Goal: Task Accomplishment & Management: Use online tool/utility

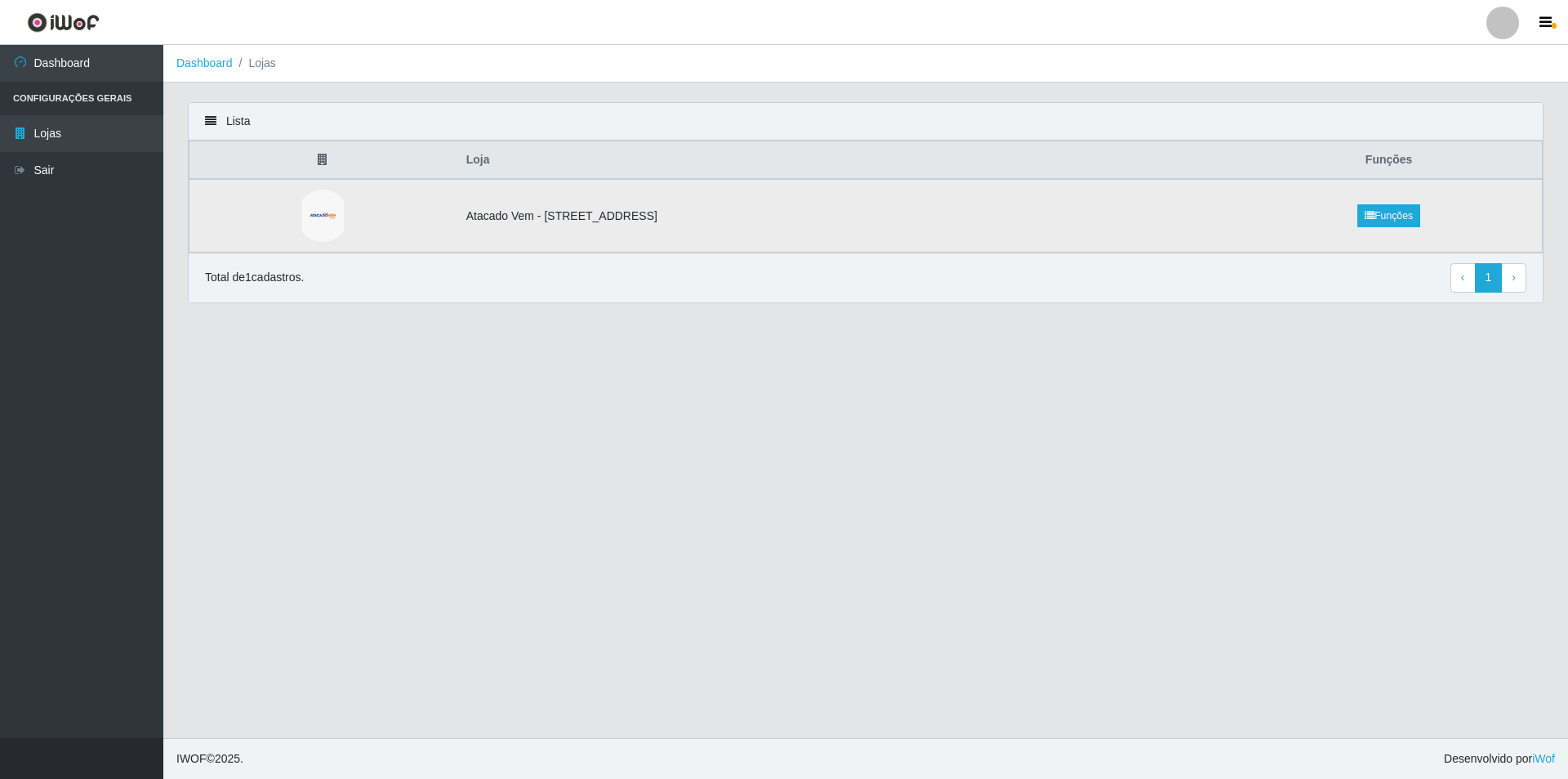
click at [974, 200] on td "Atacado Vem - [STREET_ADDRESS]" at bounding box center [846, 216] width 780 height 74
drag, startPoint x: 1193, startPoint y: 205, endPoint x: 925, endPoint y: 228, distance: 269.0
click at [1188, 205] on td "Atacado Vem - [STREET_ADDRESS]" at bounding box center [846, 216] width 780 height 74
click at [105, 176] on link "Sair" at bounding box center [82, 170] width 163 height 37
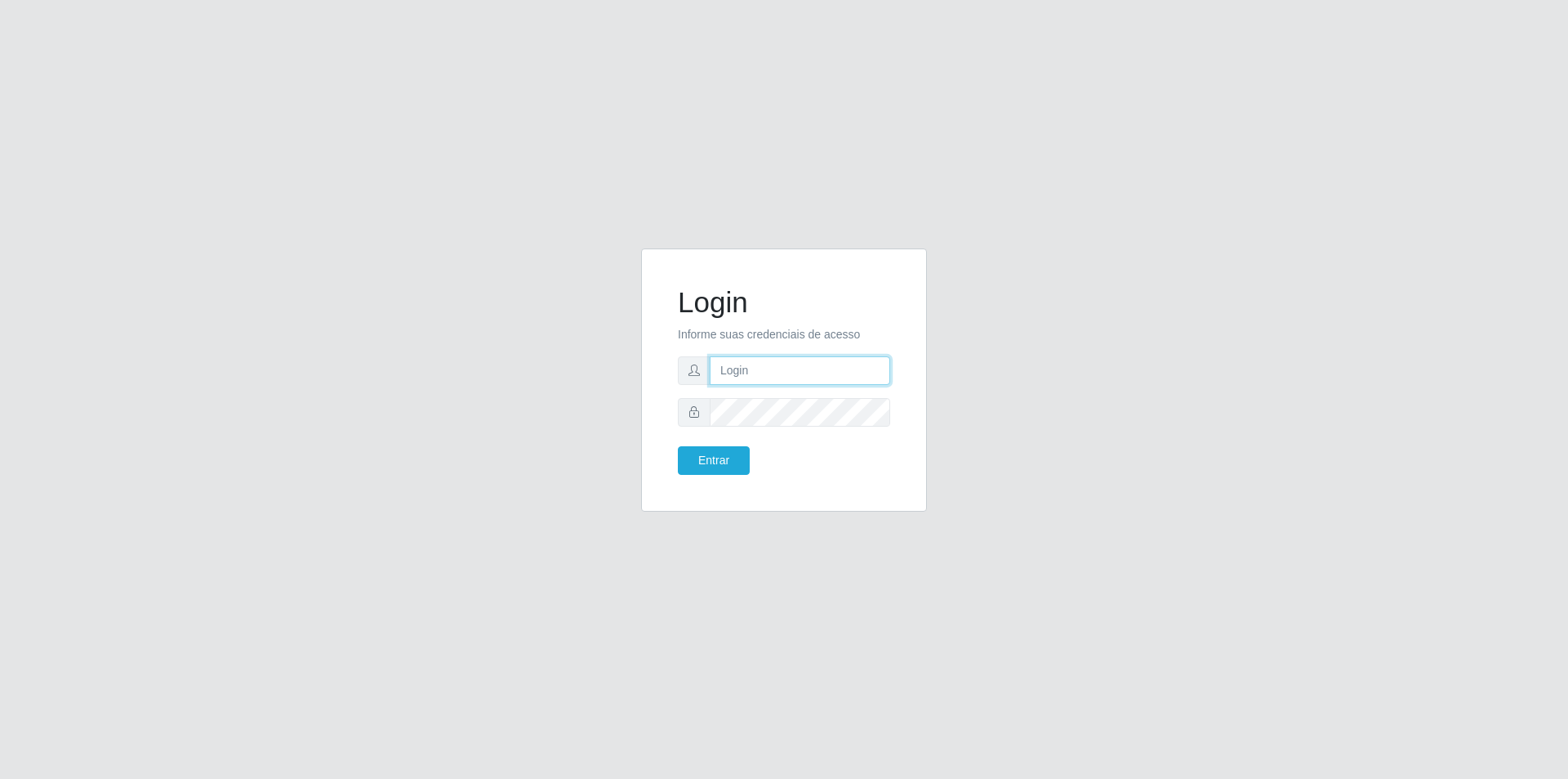
type input "[PERSON_NAME][EMAIL_ADDRESS][DOMAIN_NAME]"
click at [780, 361] on input "[PERSON_NAME][EMAIL_ADDRESS][DOMAIN_NAME]" at bounding box center [800, 370] width 181 height 28
click at [738, 456] on button "Entrar" at bounding box center [714, 460] width 72 height 28
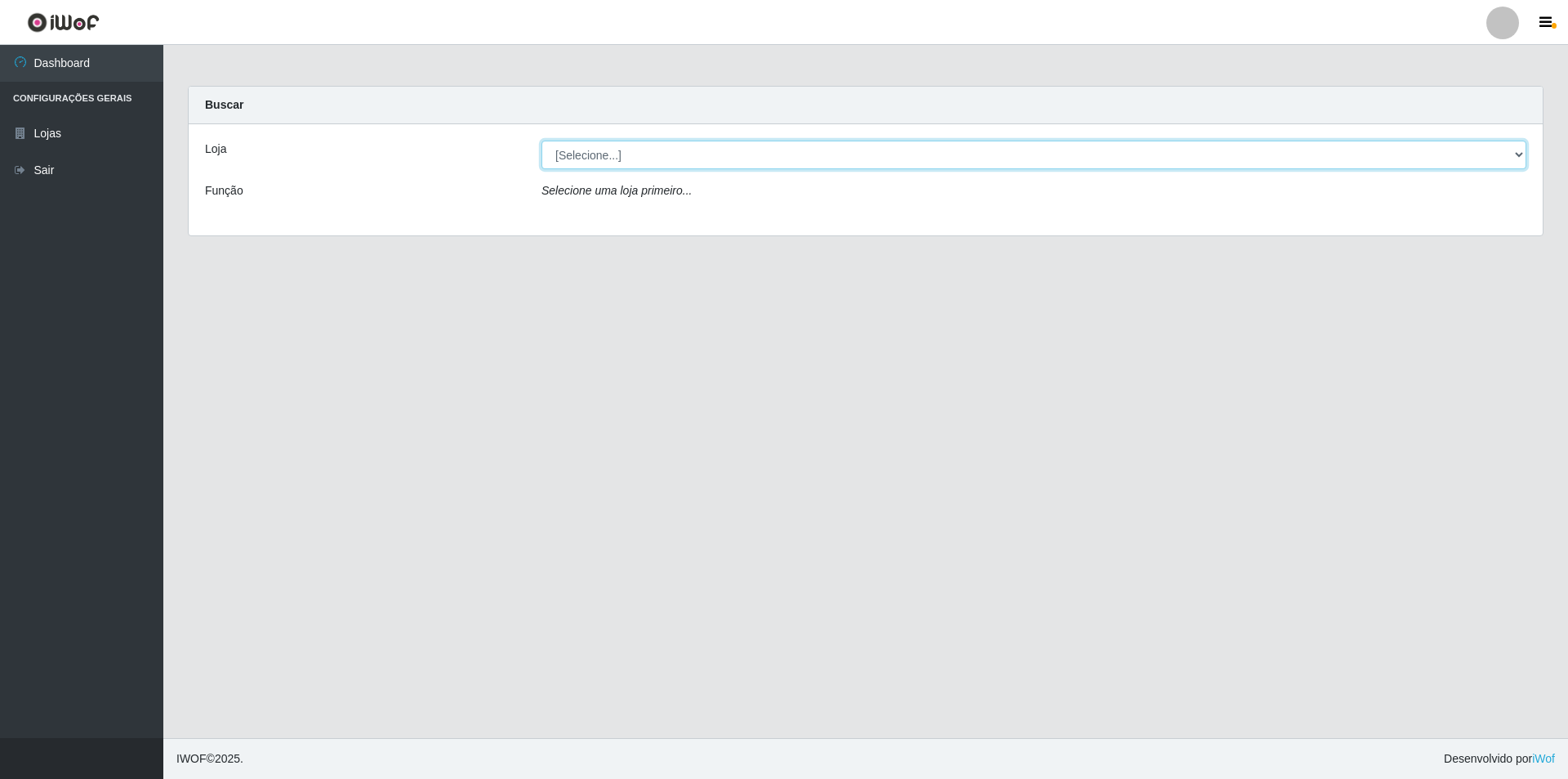
drag, startPoint x: 634, startPoint y: 149, endPoint x: 624, endPoint y: 147, distance: 10.2
click at [634, 149] on select "[Selecione...] Atacado Vem - [STREET_ADDRESS]" at bounding box center [1034, 154] width 985 height 28
select select "461"
click at [542, 140] on select "[Selecione...] Atacado Vem - [STREET_ADDRESS]" at bounding box center [1034, 154] width 985 height 28
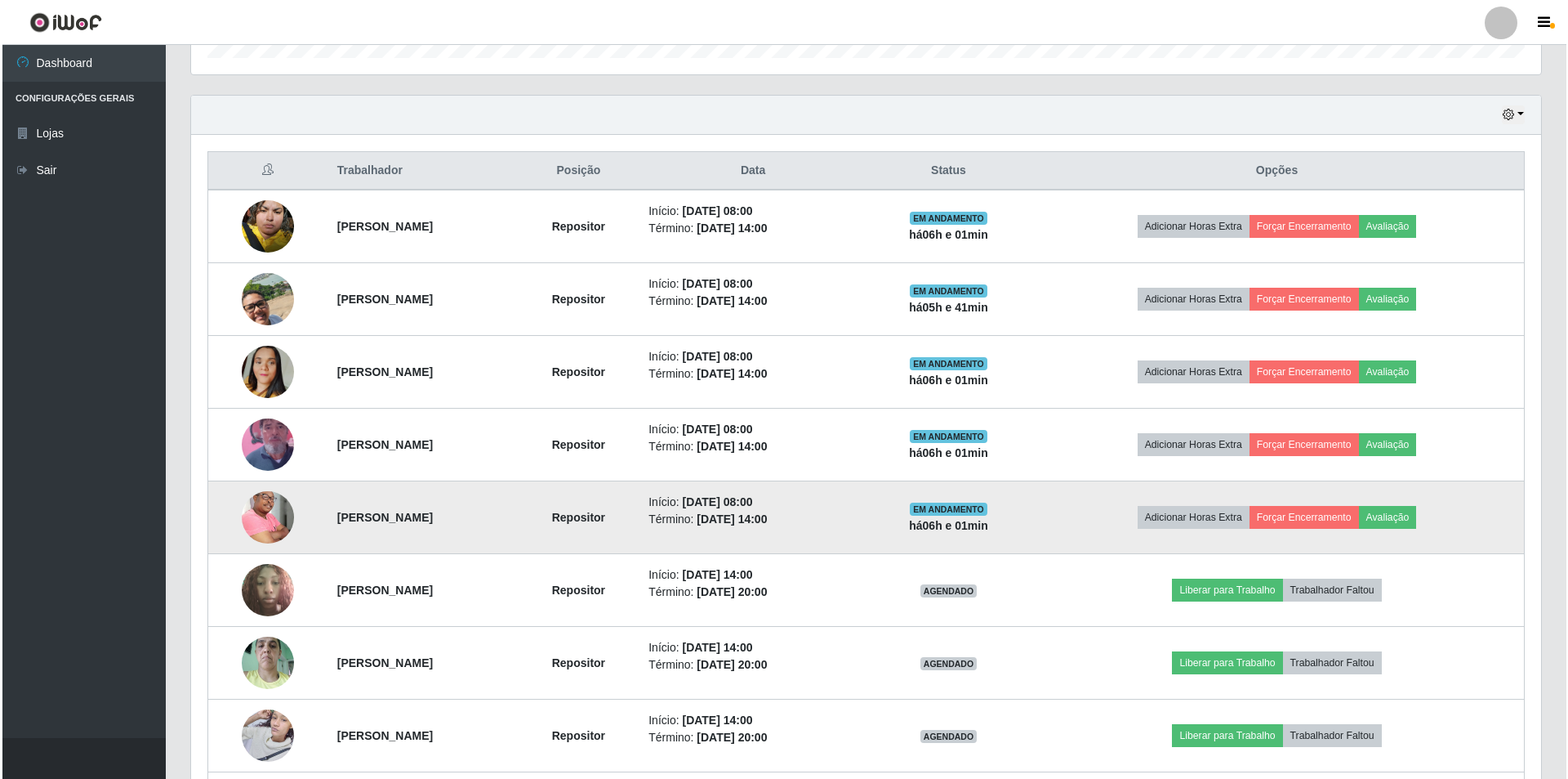
scroll to position [416, 0]
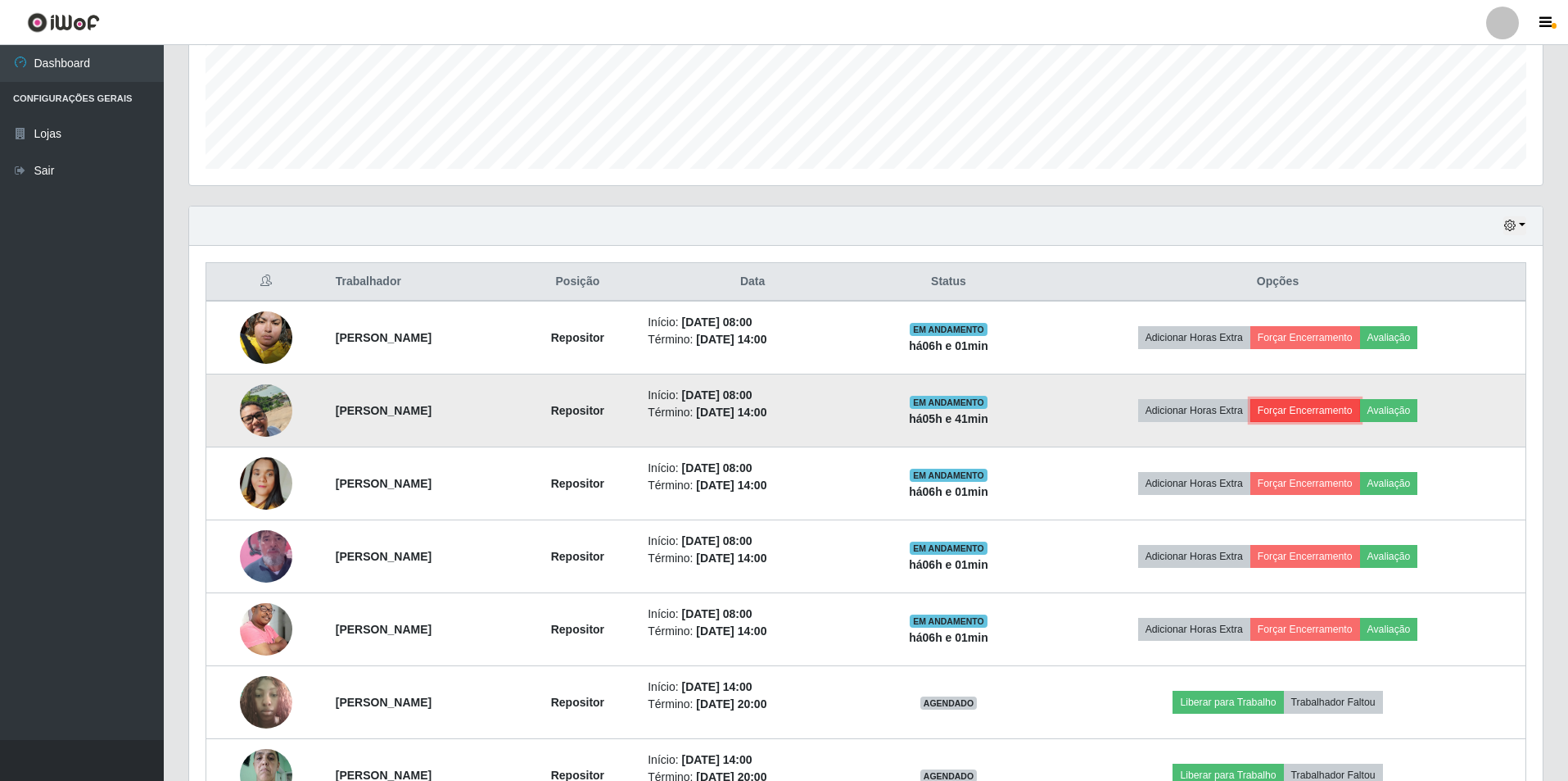
click at [1360, 411] on button "Forçar Encerramento" at bounding box center [1304, 410] width 109 height 23
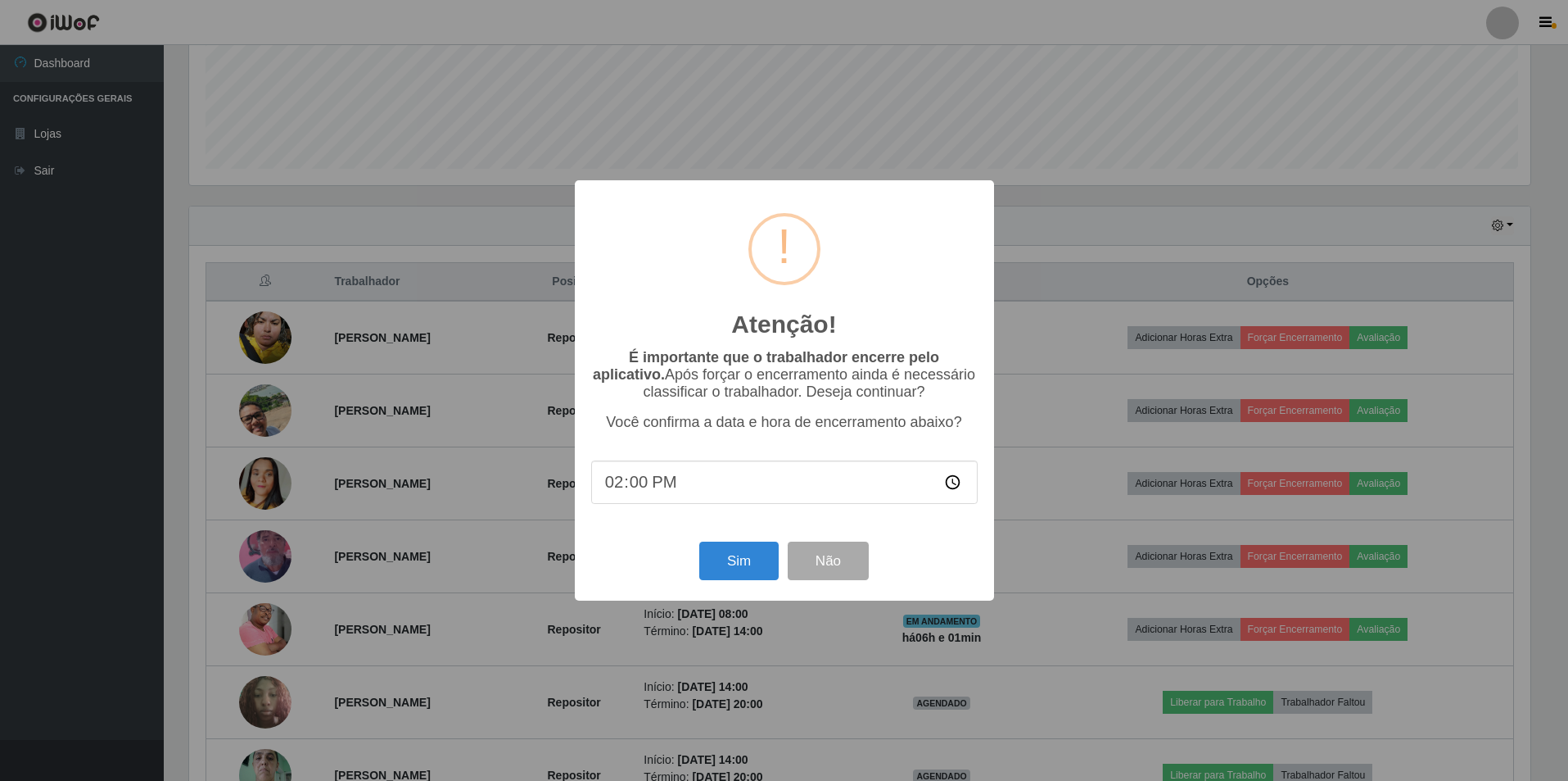
scroll to position [340, 1345]
click at [757, 563] on button "Sim" at bounding box center [740, 560] width 79 height 39
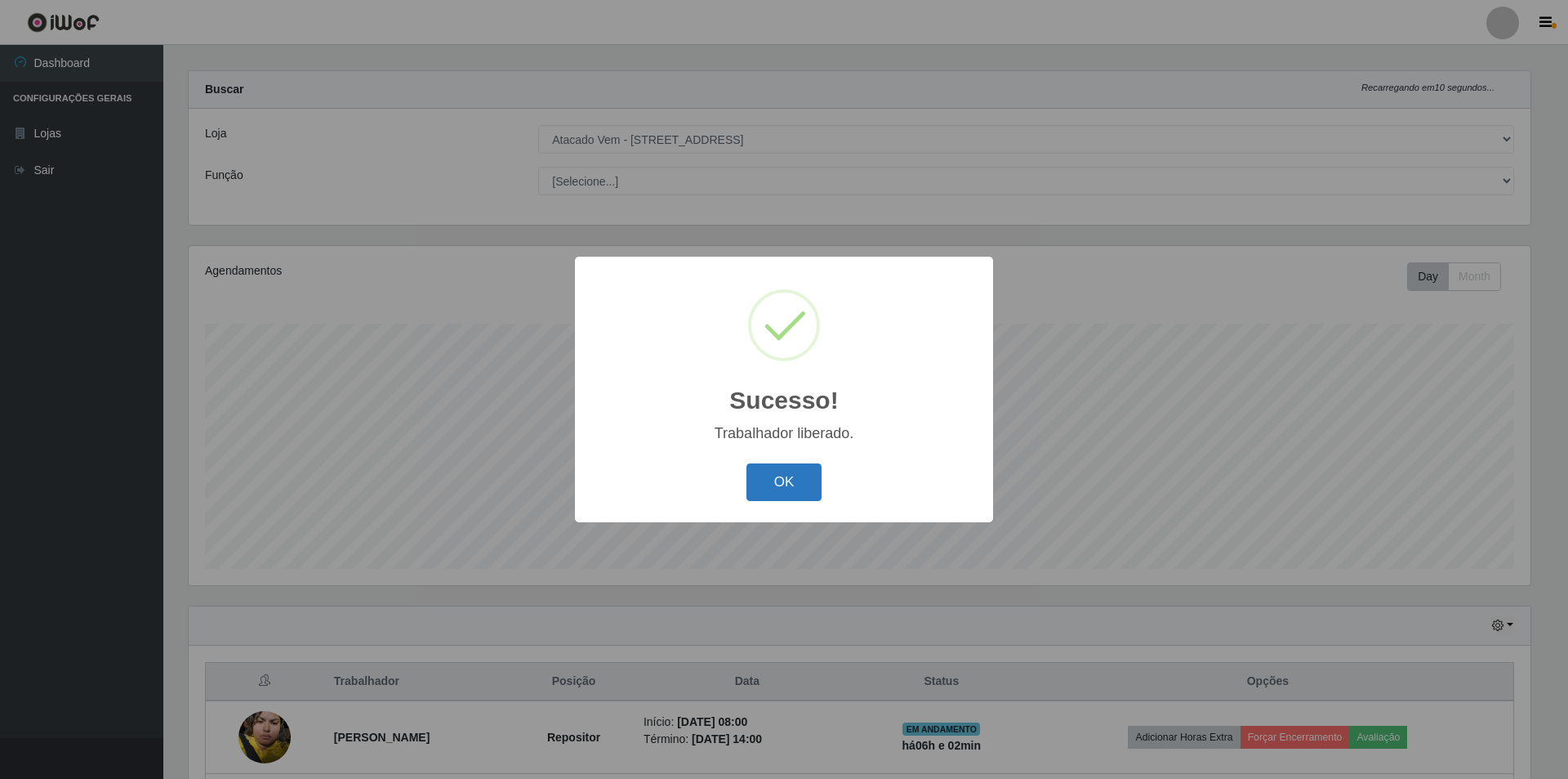
click at [765, 482] on button "OK" at bounding box center [785, 482] width 76 height 39
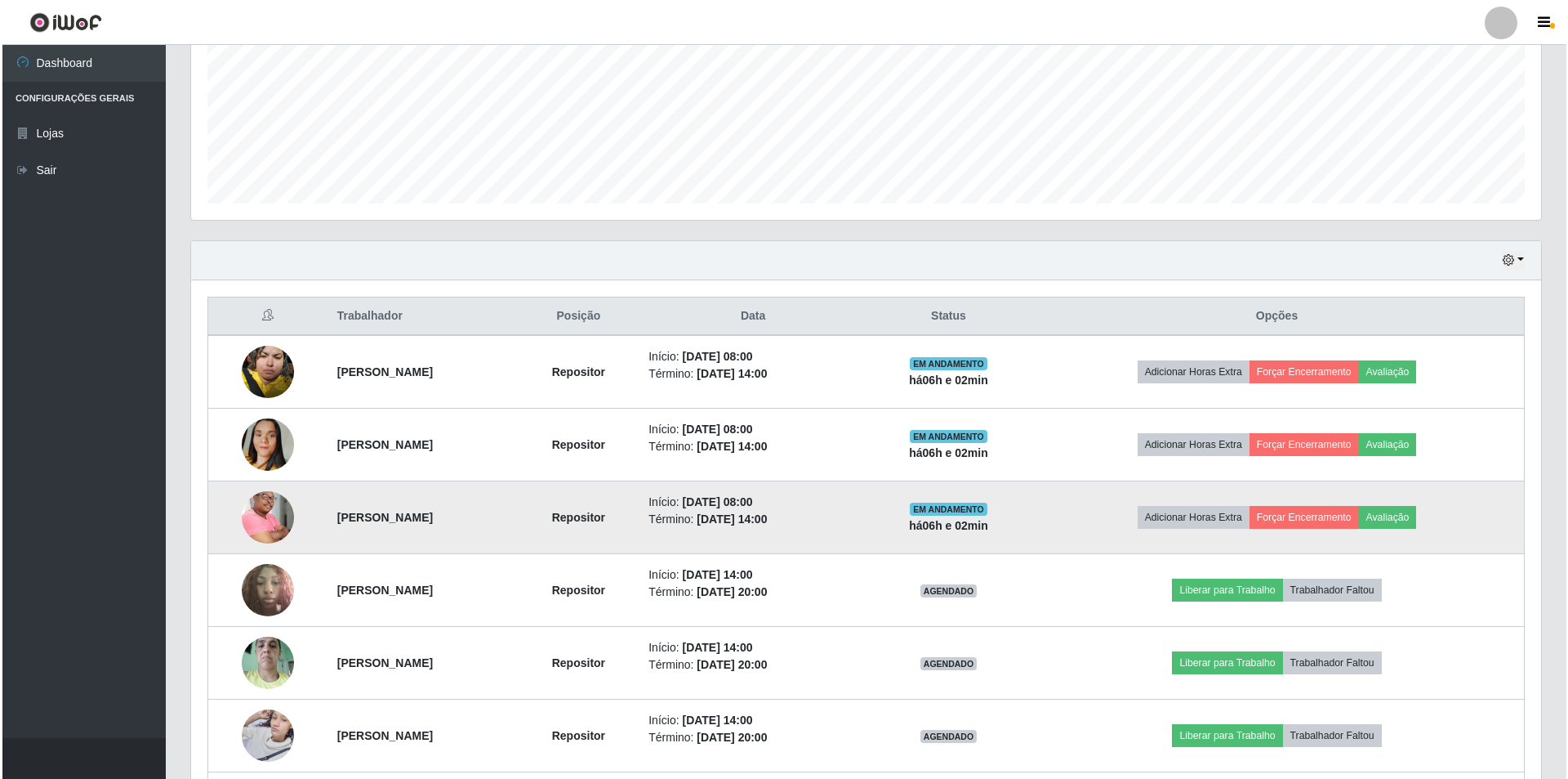
scroll to position [424, 0]
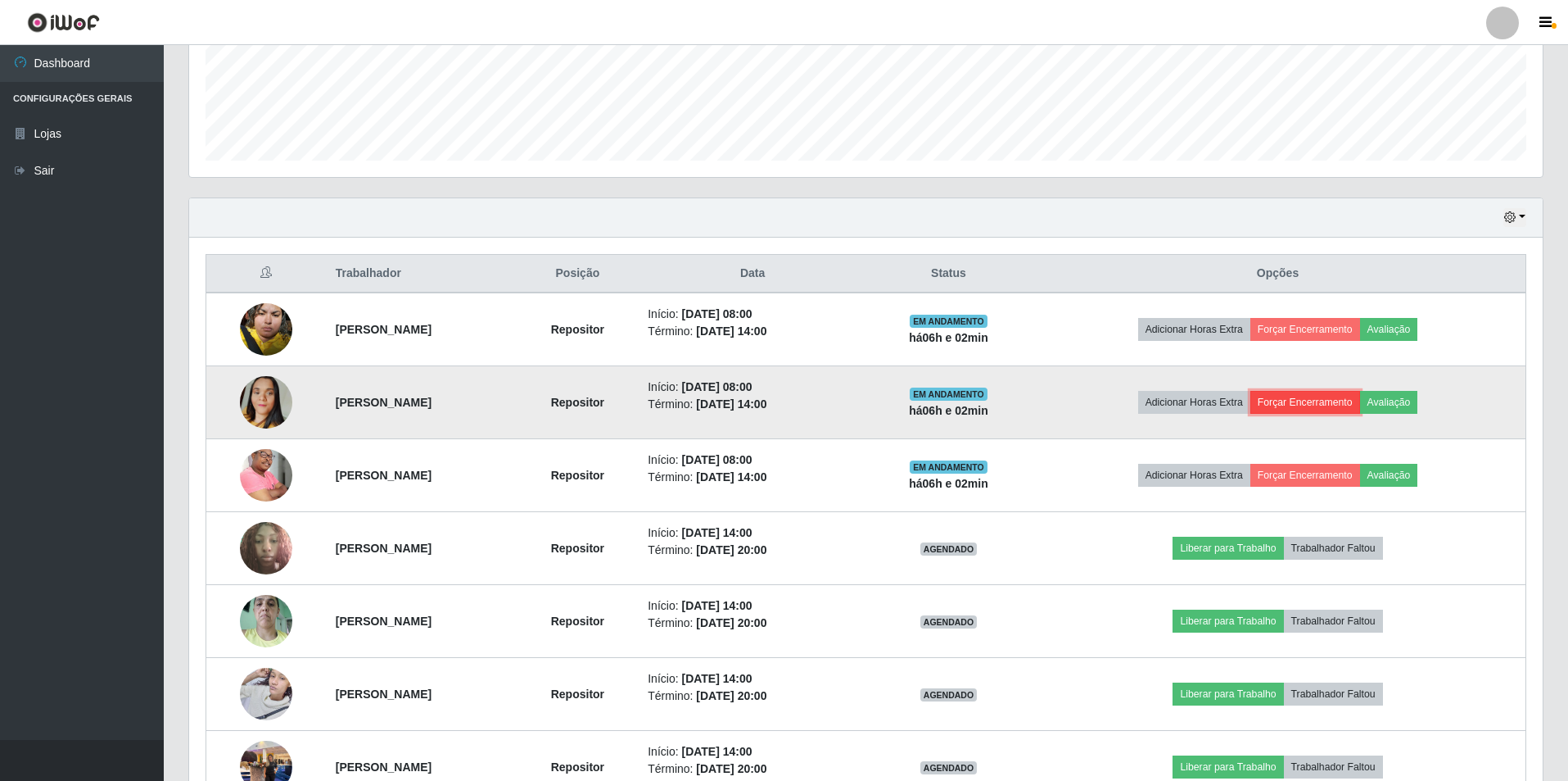
click at [1344, 398] on button "Forçar Encerramento" at bounding box center [1304, 402] width 109 height 23
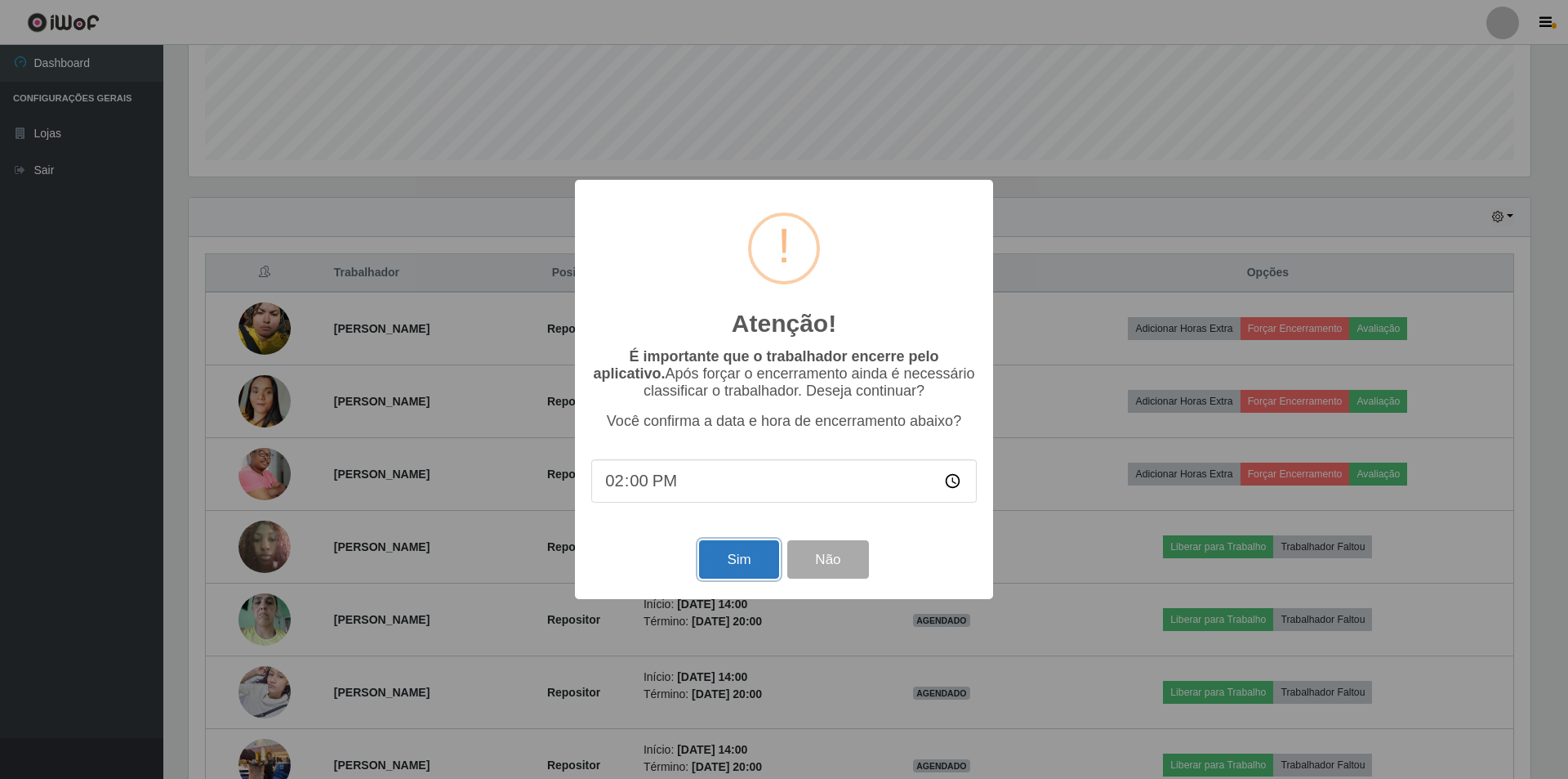
click at [710, 562] on button "Sim" at bounding box center [738, 559] width 79 height 39
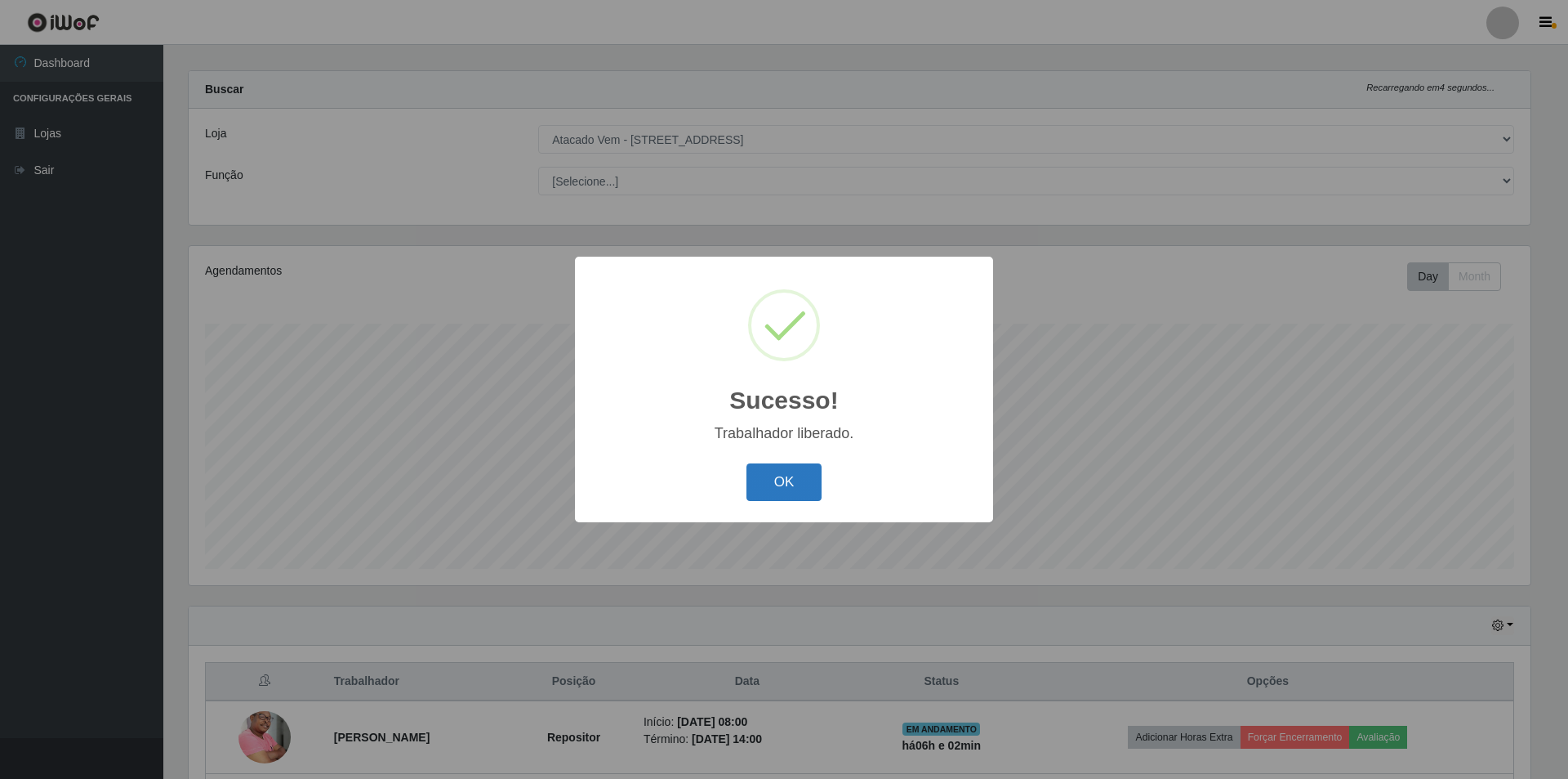
click at [766, 489] on button "OK" at bounding box center [785, 482] width 76 height 39
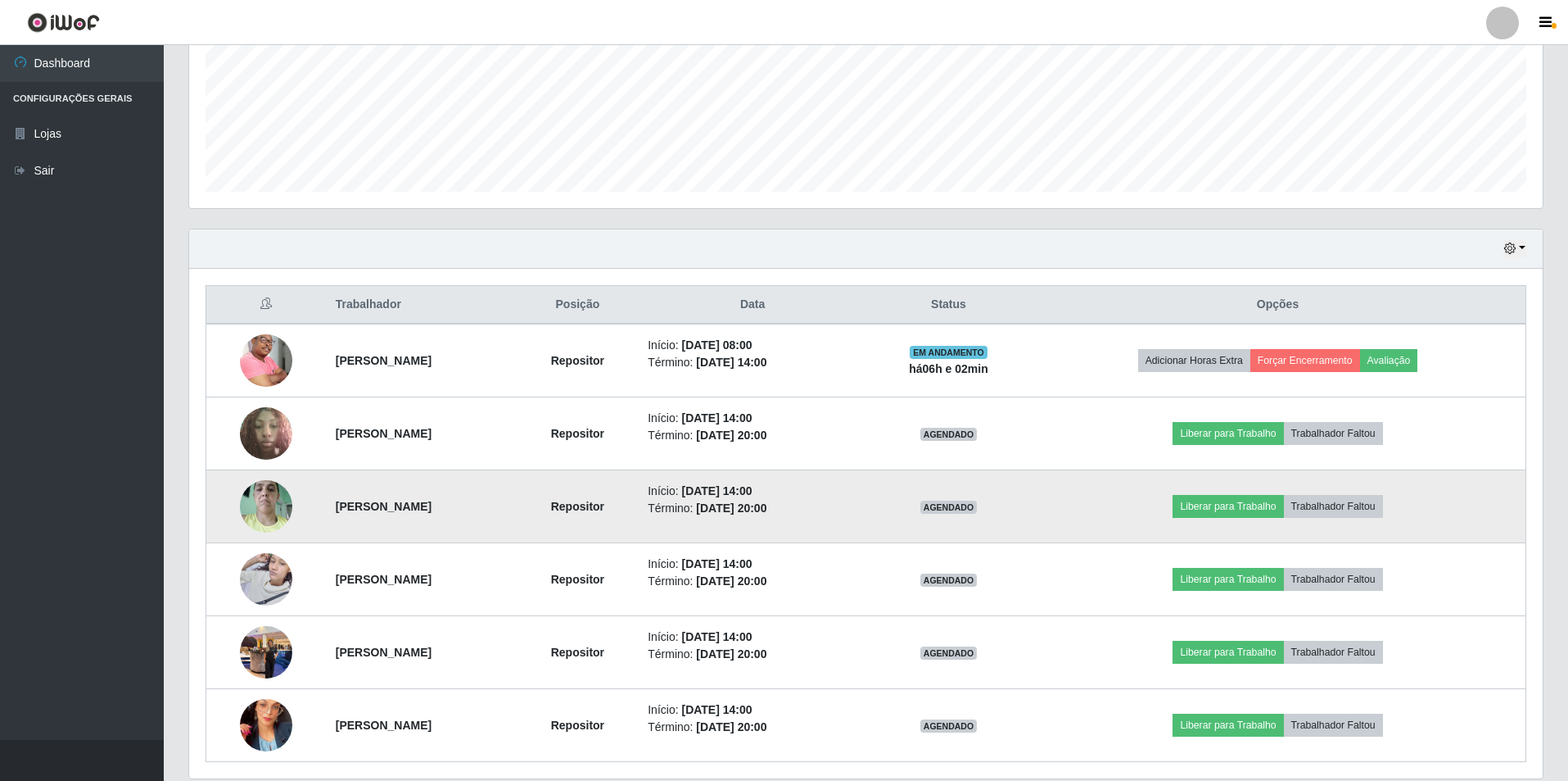
scroll to position [453, 0]
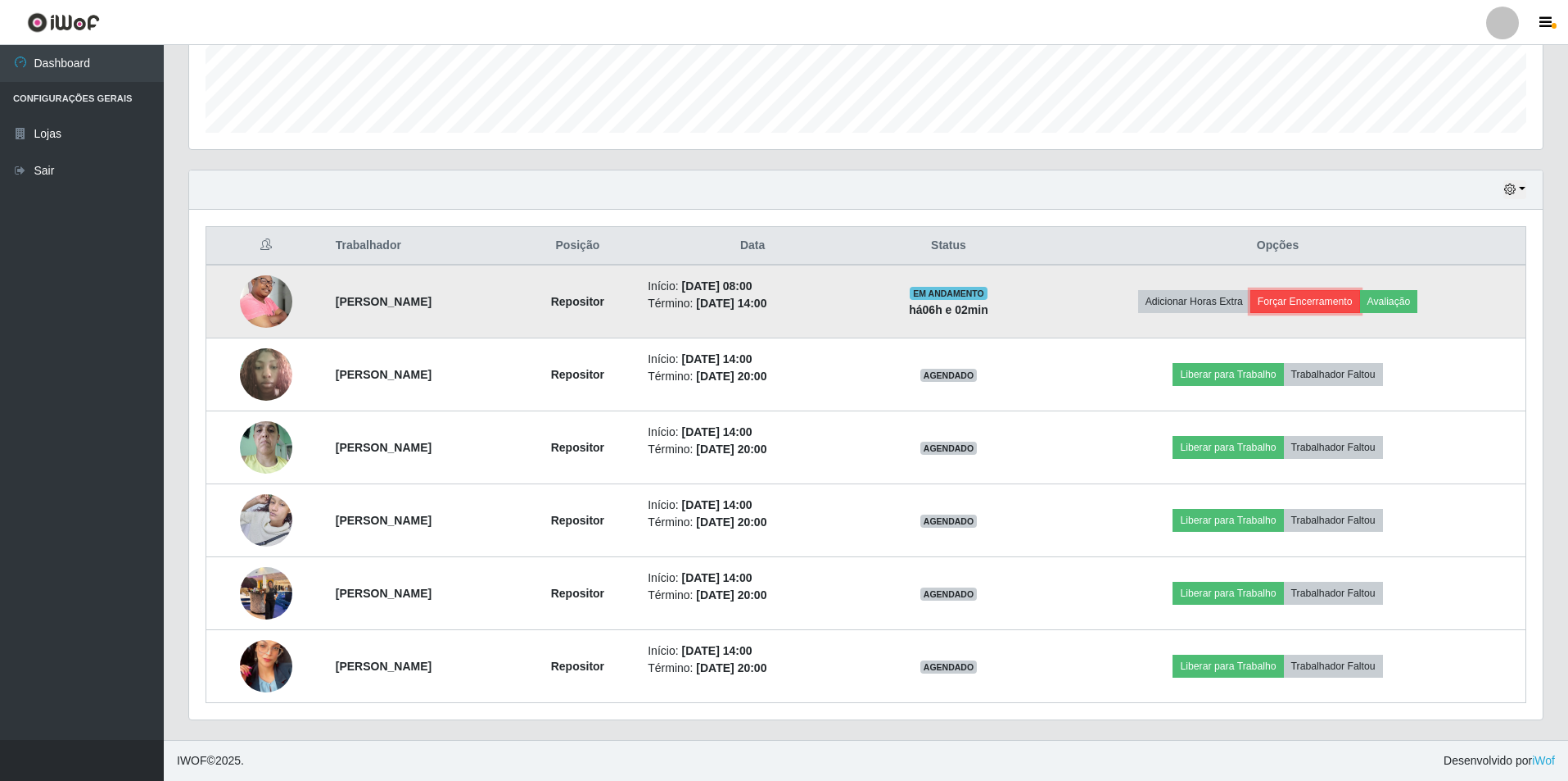
click at [1300, 298] on button "Forçar Encerramento" at bounding box center [1304, 301] width 109 height 23
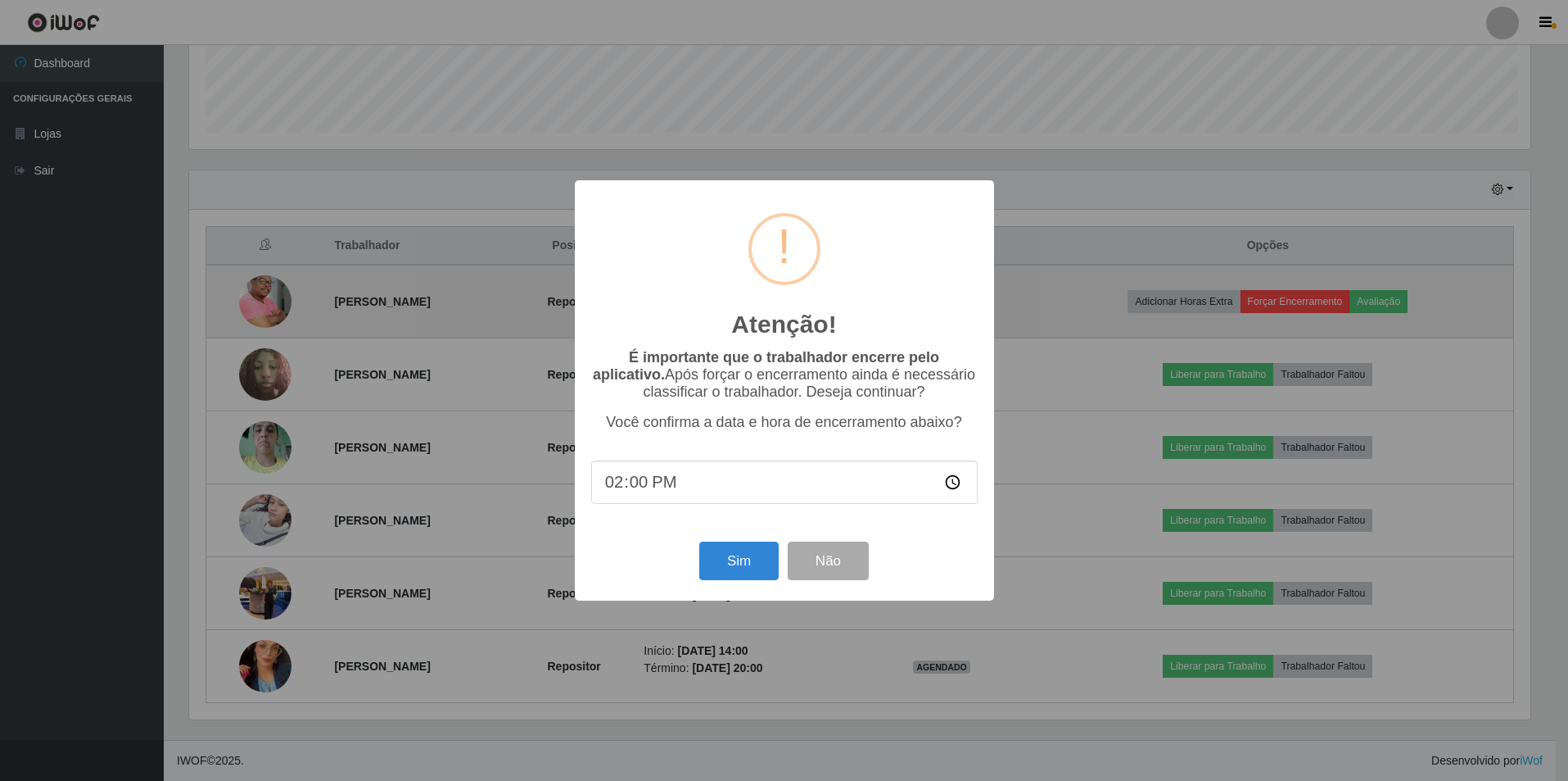
scroll to position [340, 1345]
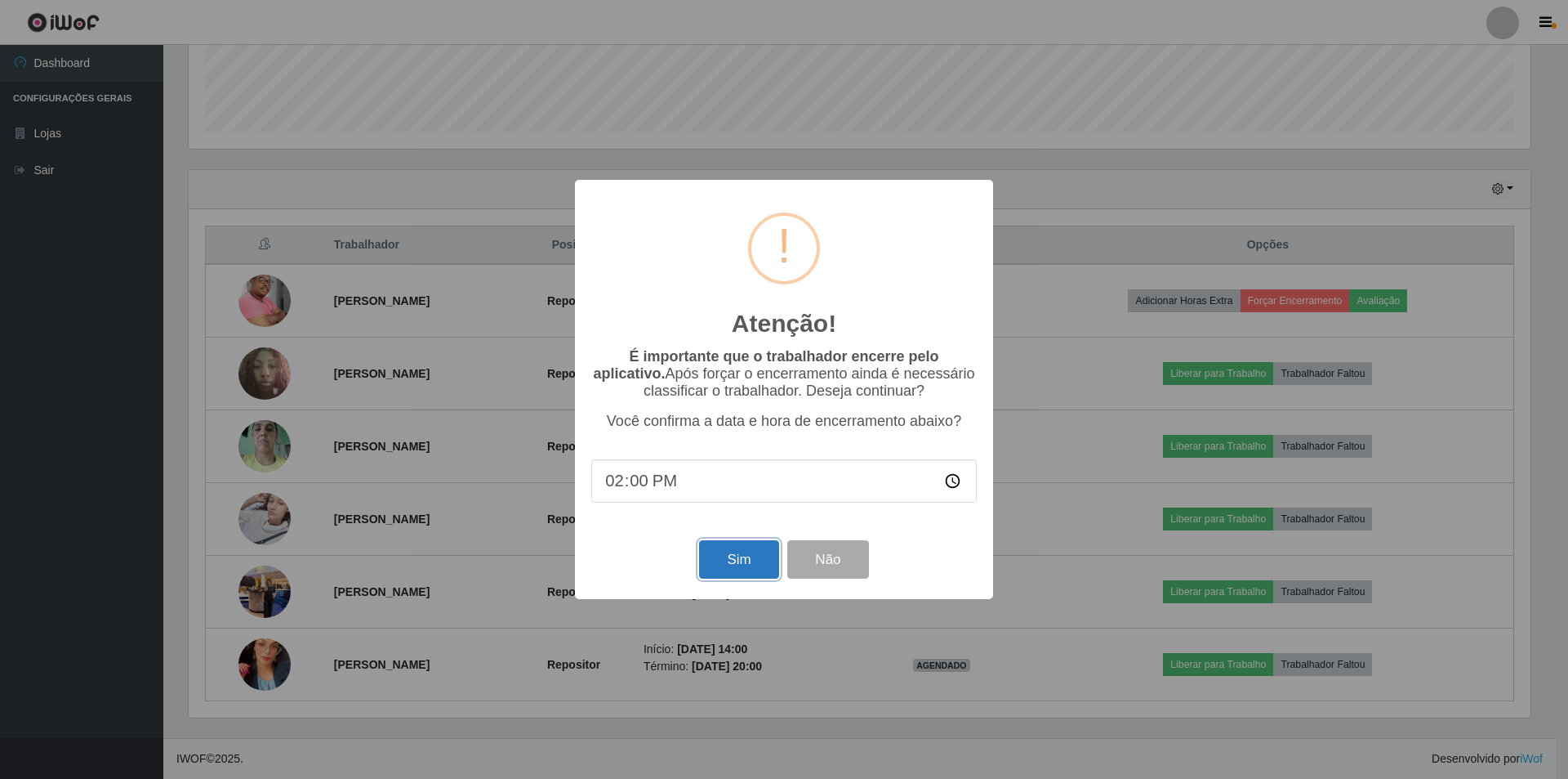
click at [736, 574] on button "Sim" at bounding box center [738, 559] width 79 height 39
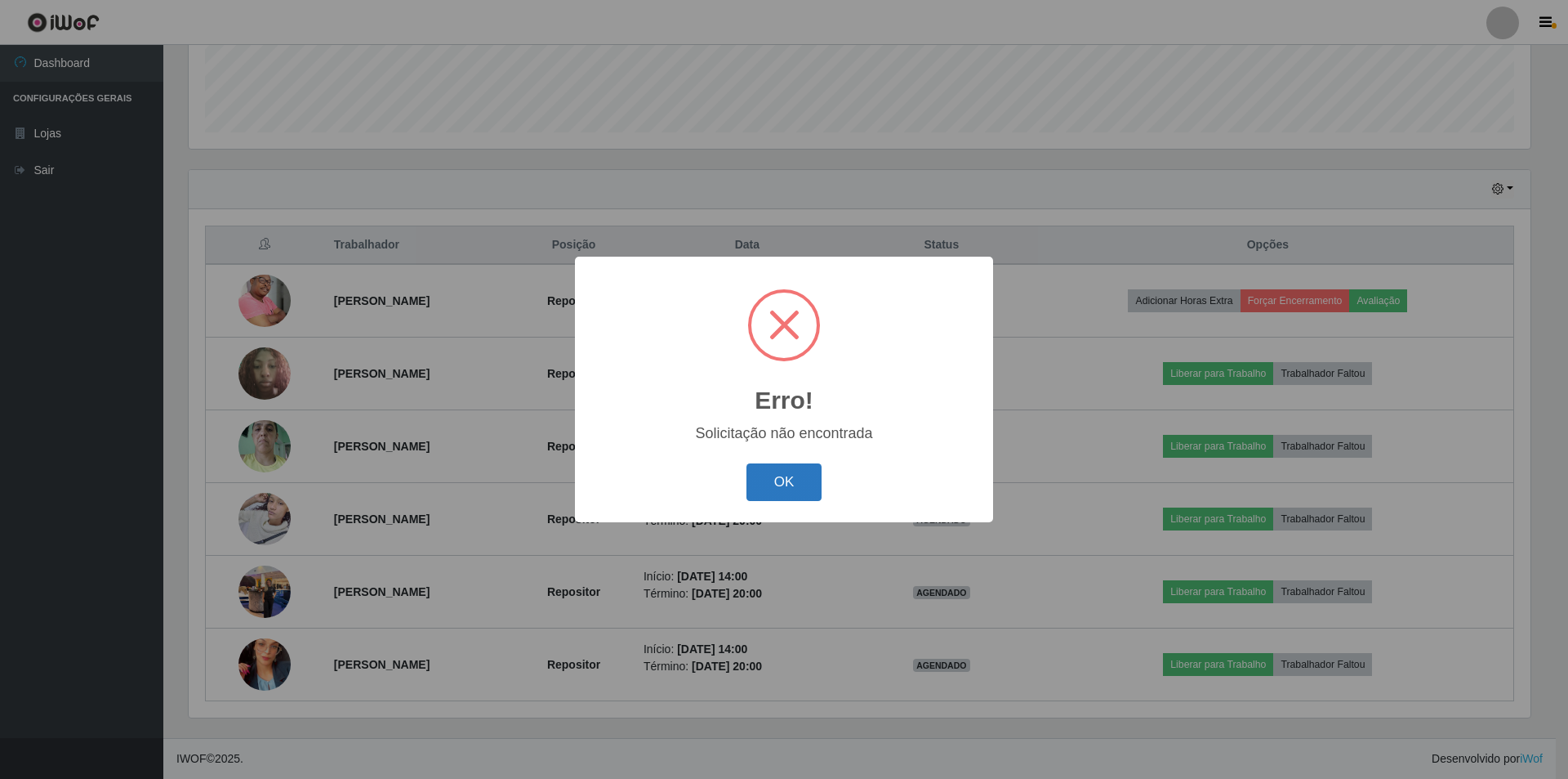
click at [796, 465] on button "OK" at bounding box center [785, 482] width 76 height 39
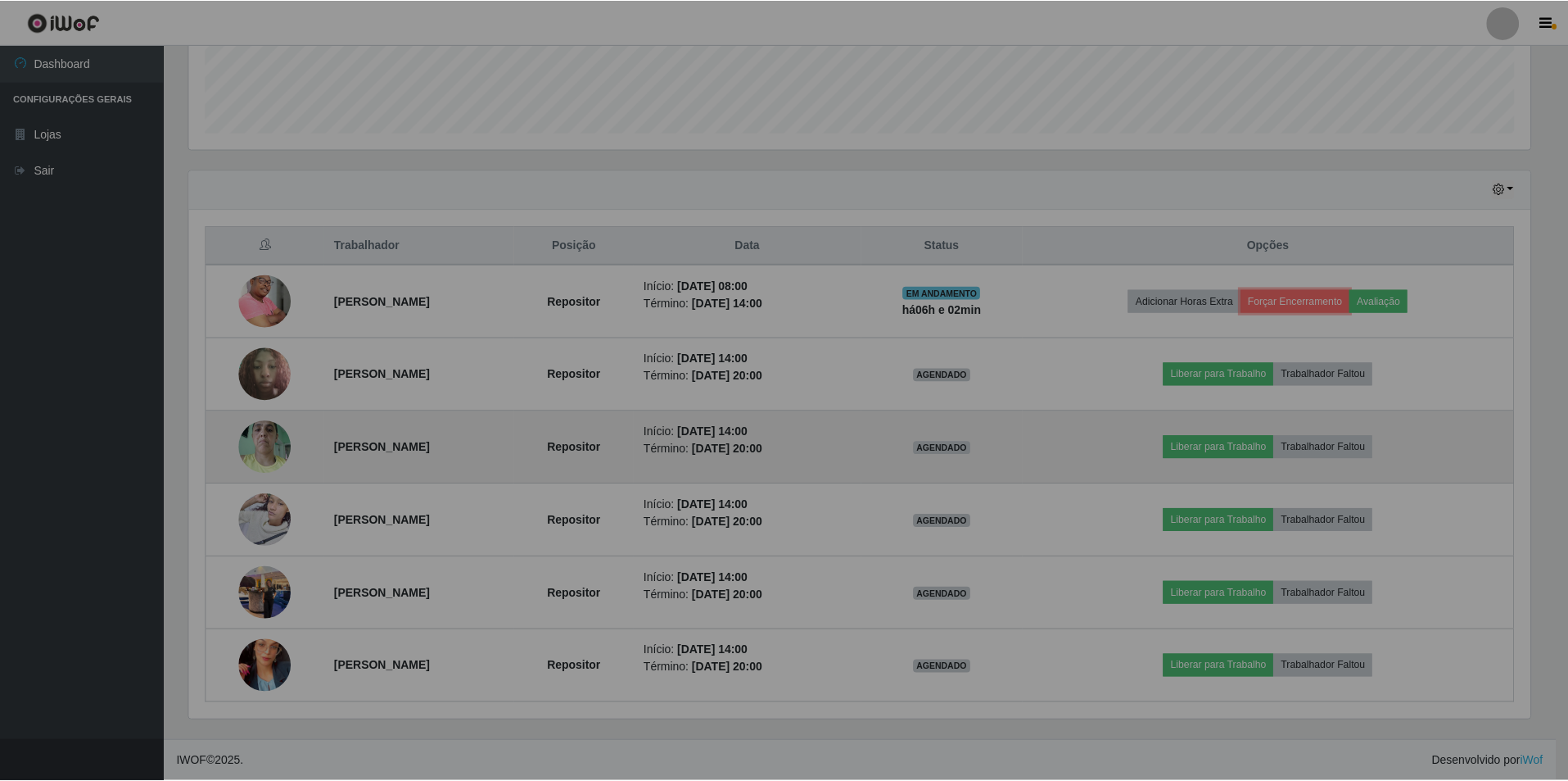
scroll to position [0, 0]
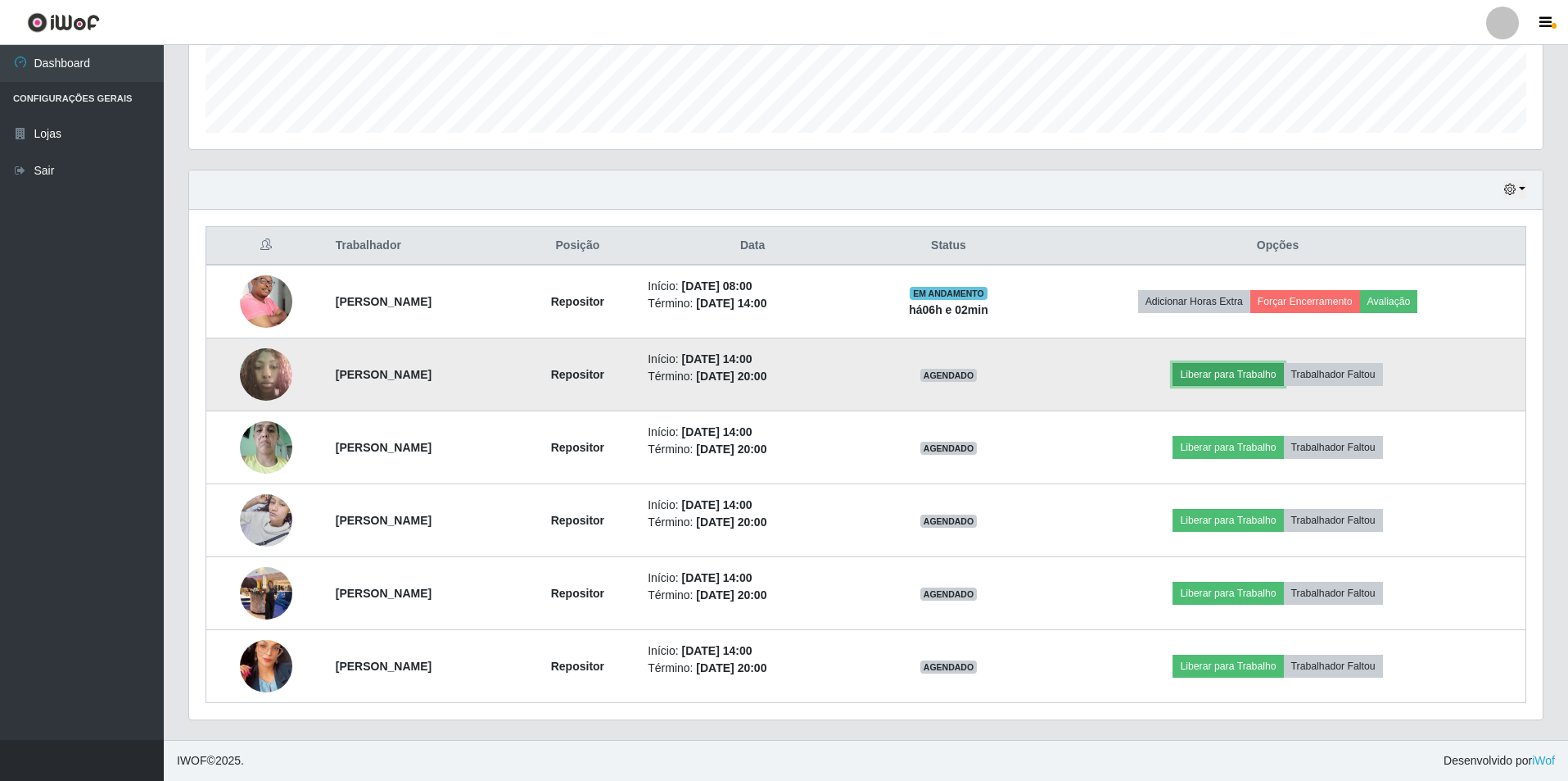
click at [1276, 373] on button "Liberar para Trabalho" at bounding box center [1228, 374] width 110 height 23
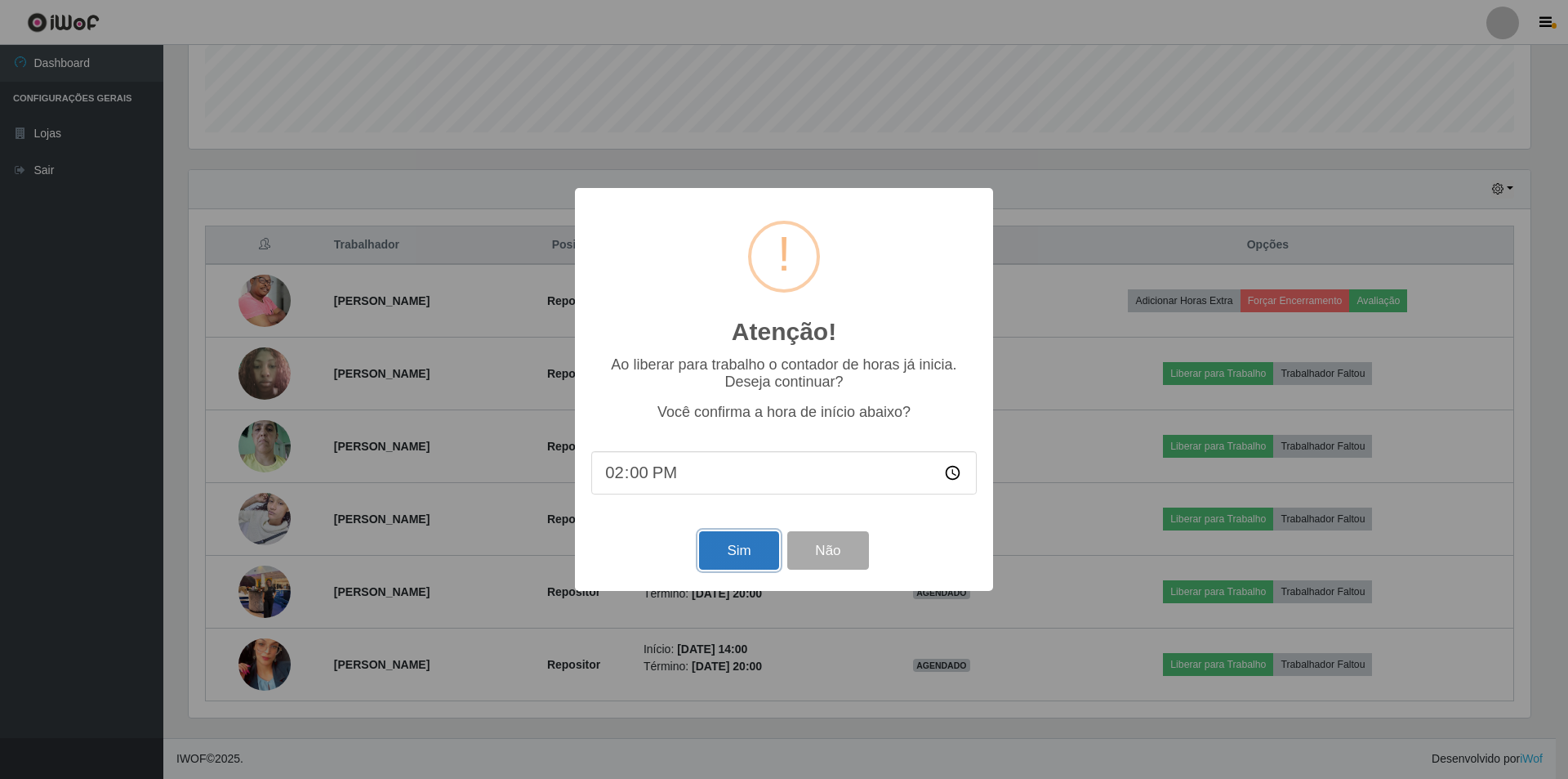
click at [731, 548] on button "Sim" at bounding box center [738, 550] width 79 height 39
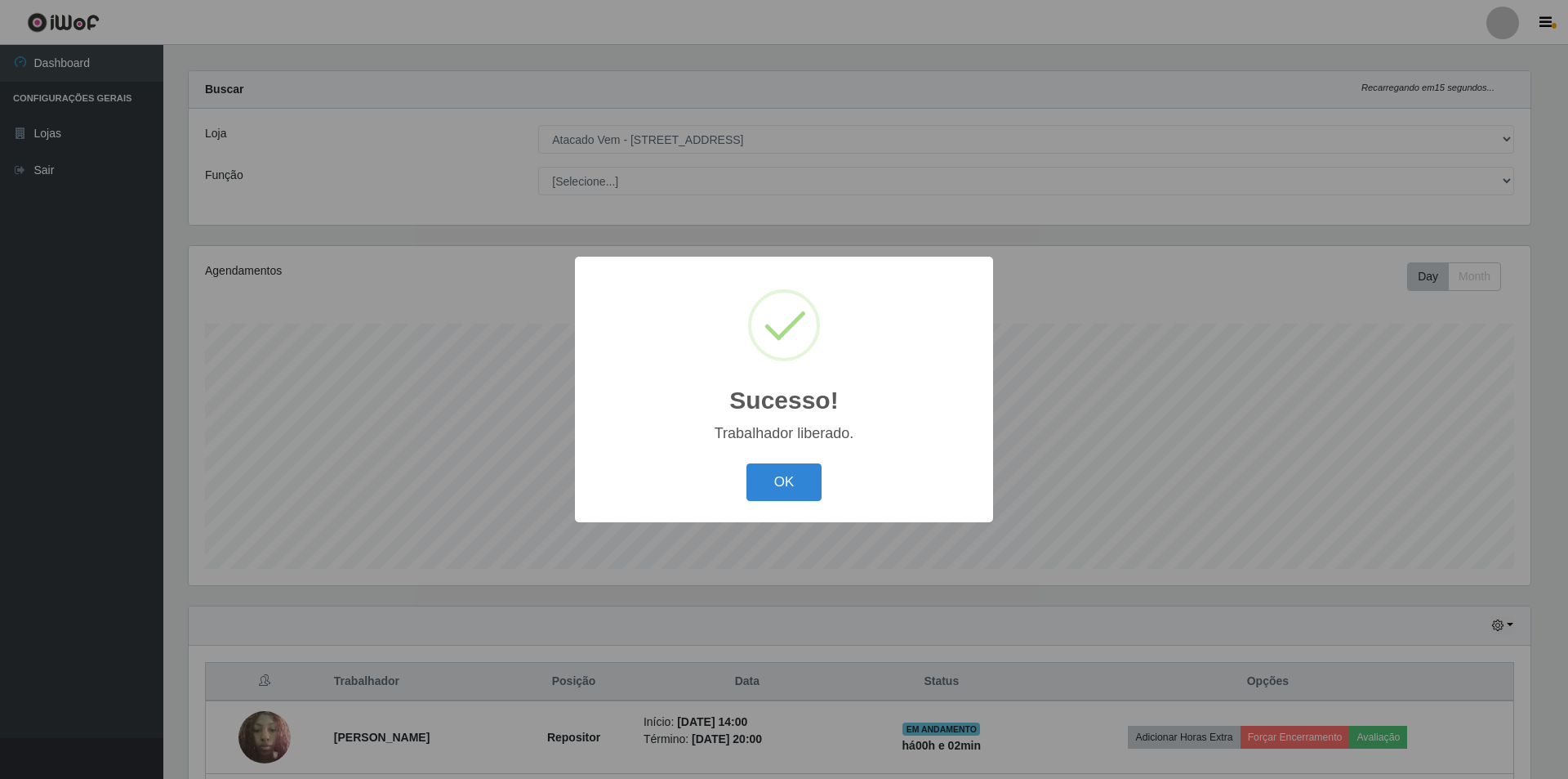
click at [799, 485] on button "OK" at bounding box center [785, 482] width 76 height 39
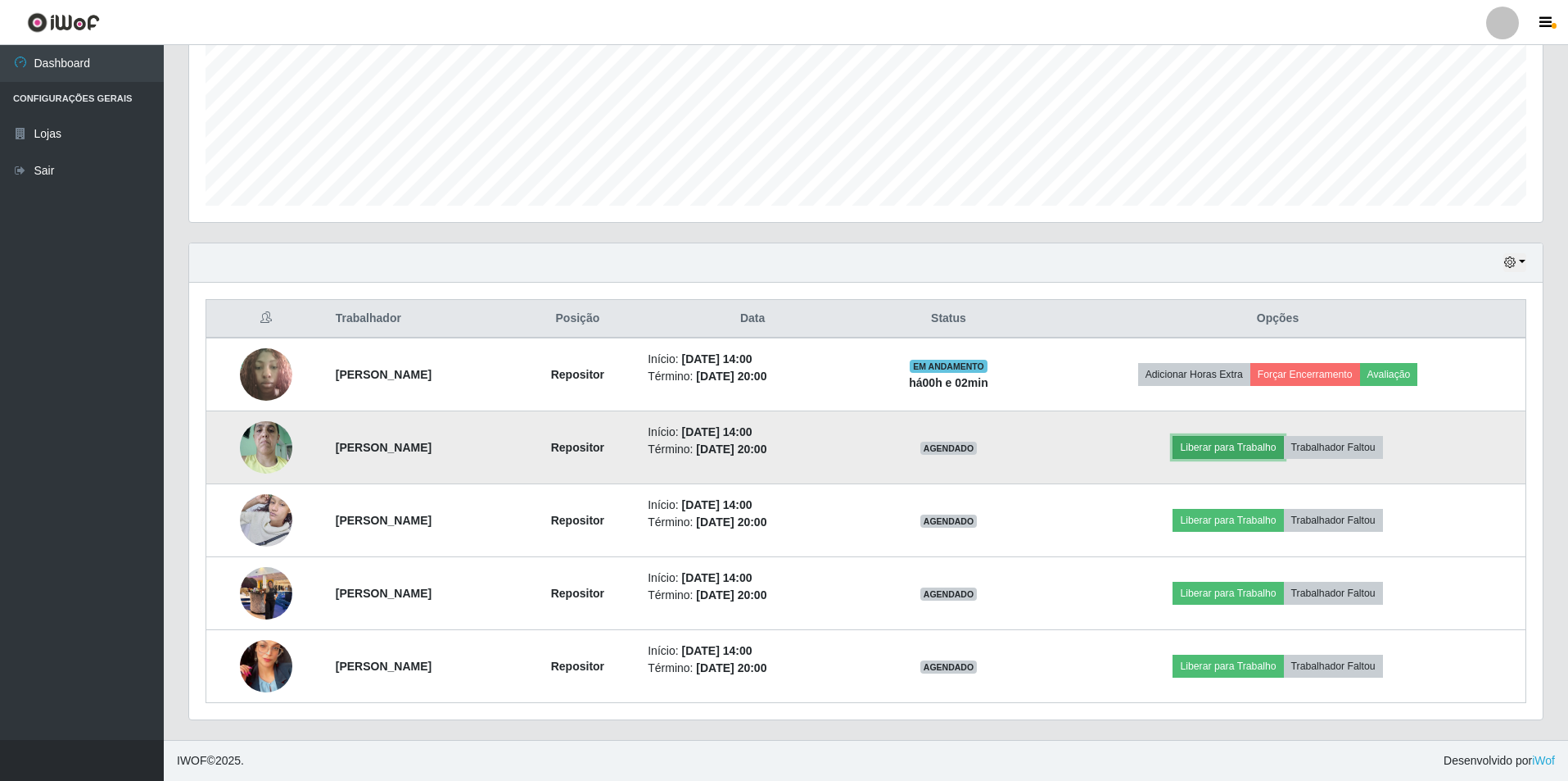
click at [1240, 446] on button "Liberar para Trabalho" at bounding box center [1228, 447] width 110 height 23
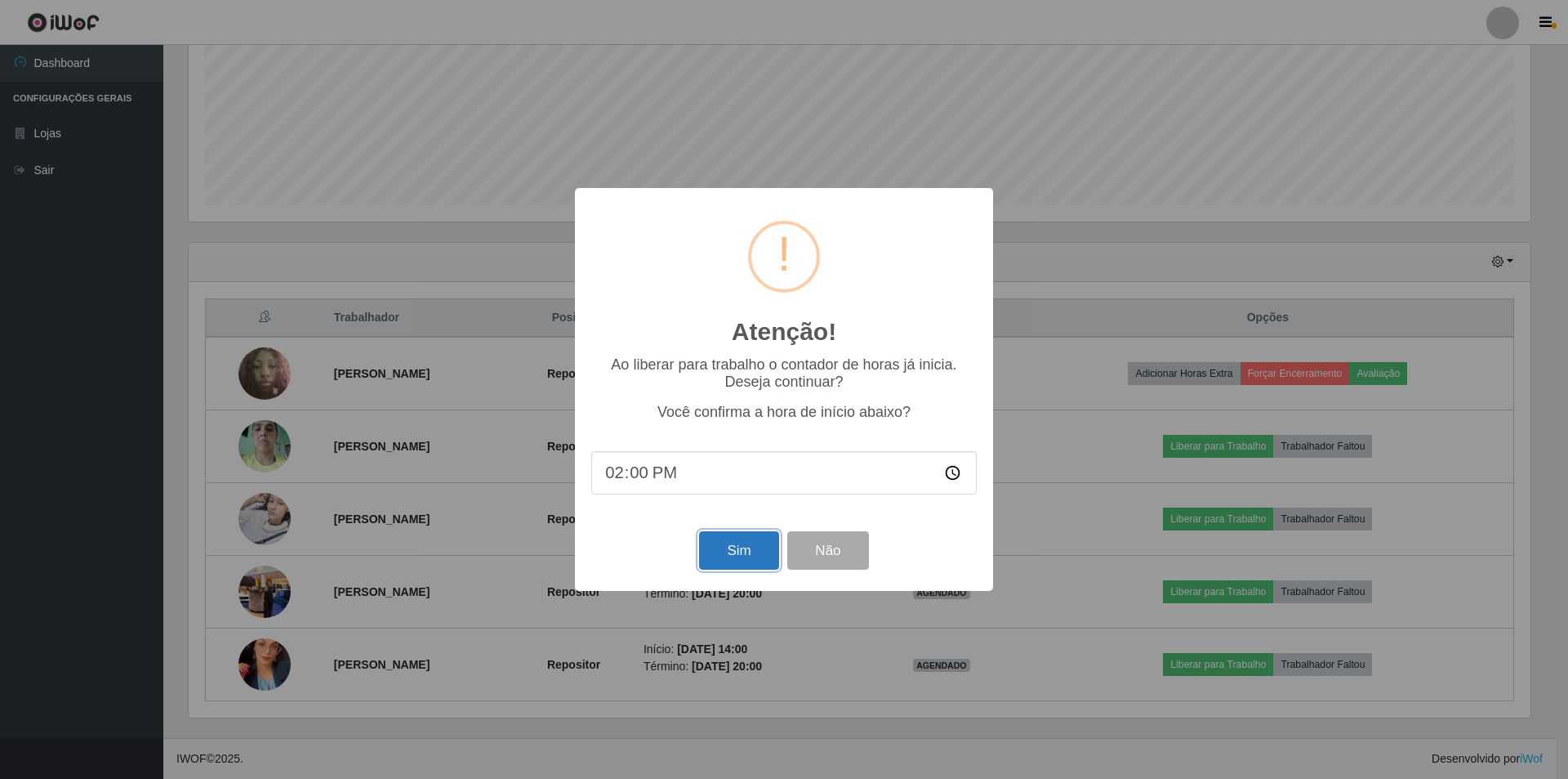
click at [714, 557] on button "Sim" at bounding box center [738, 550] width 79 height 39
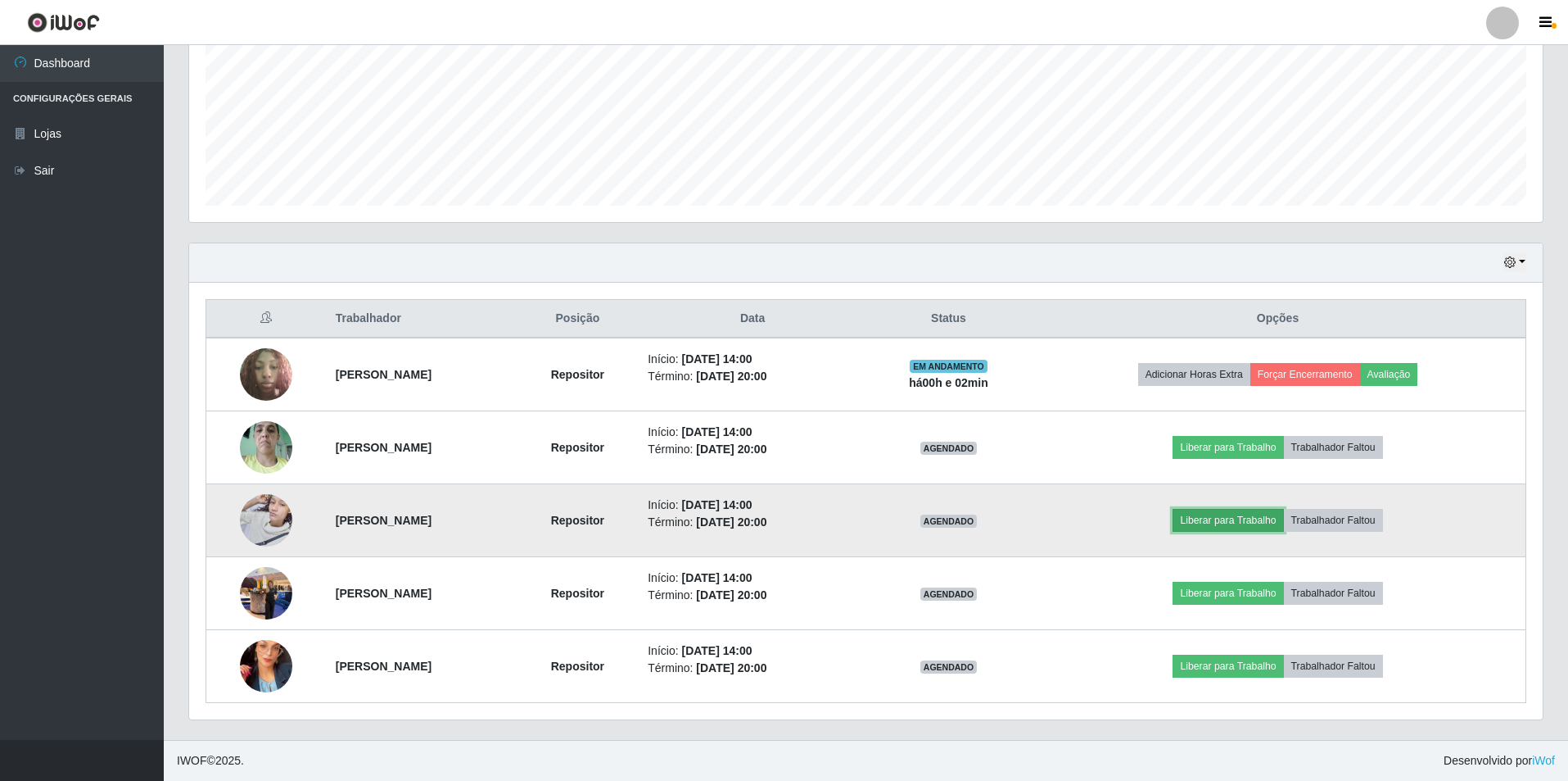
click at [1262, 519] on button "Liberar para Trabalho" at bounding box center [1228, 520] width 110 height 23
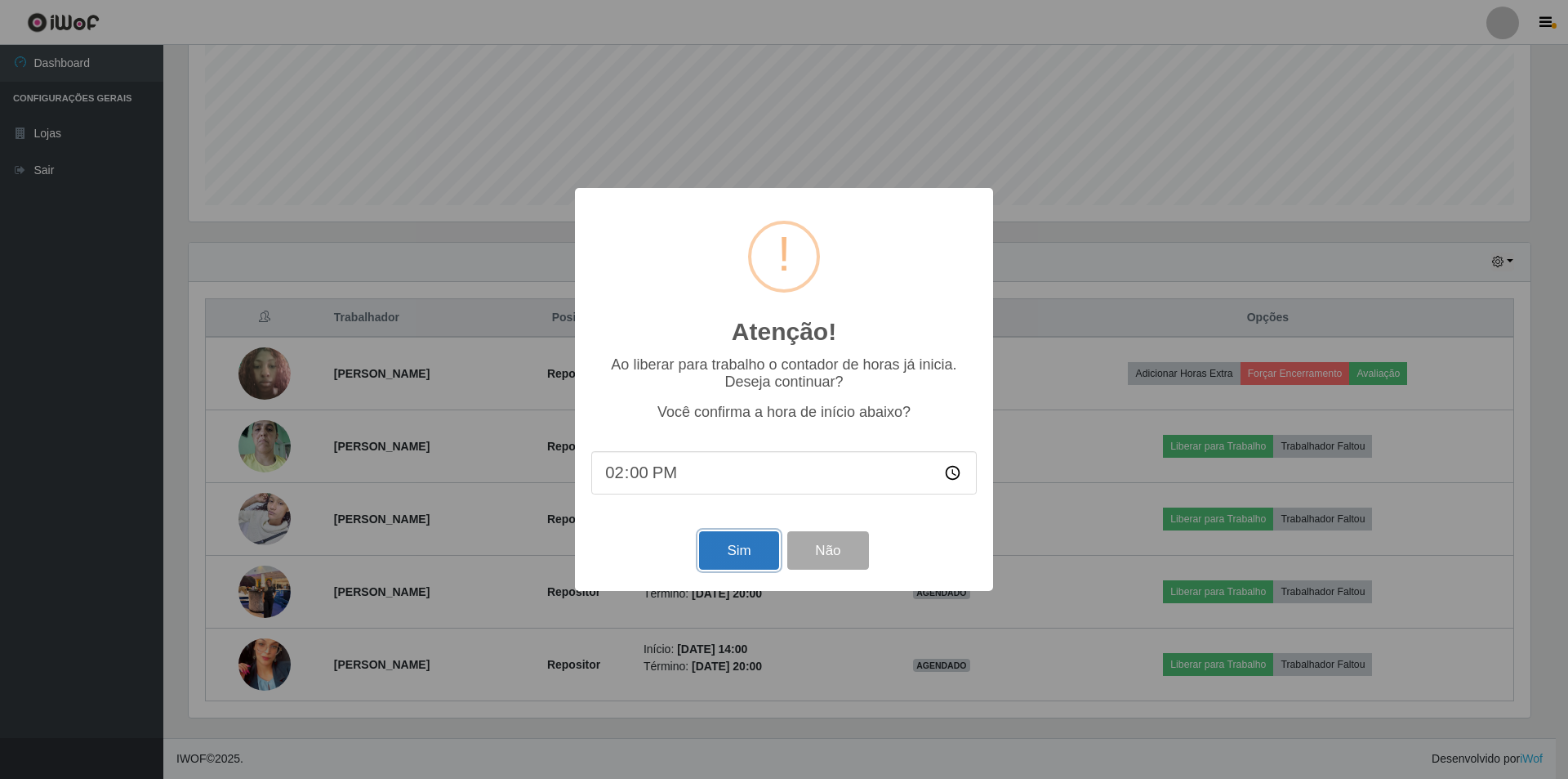
click at [750, 553] on button "Sim" at bounding box center [738, 550] width 79 height 39
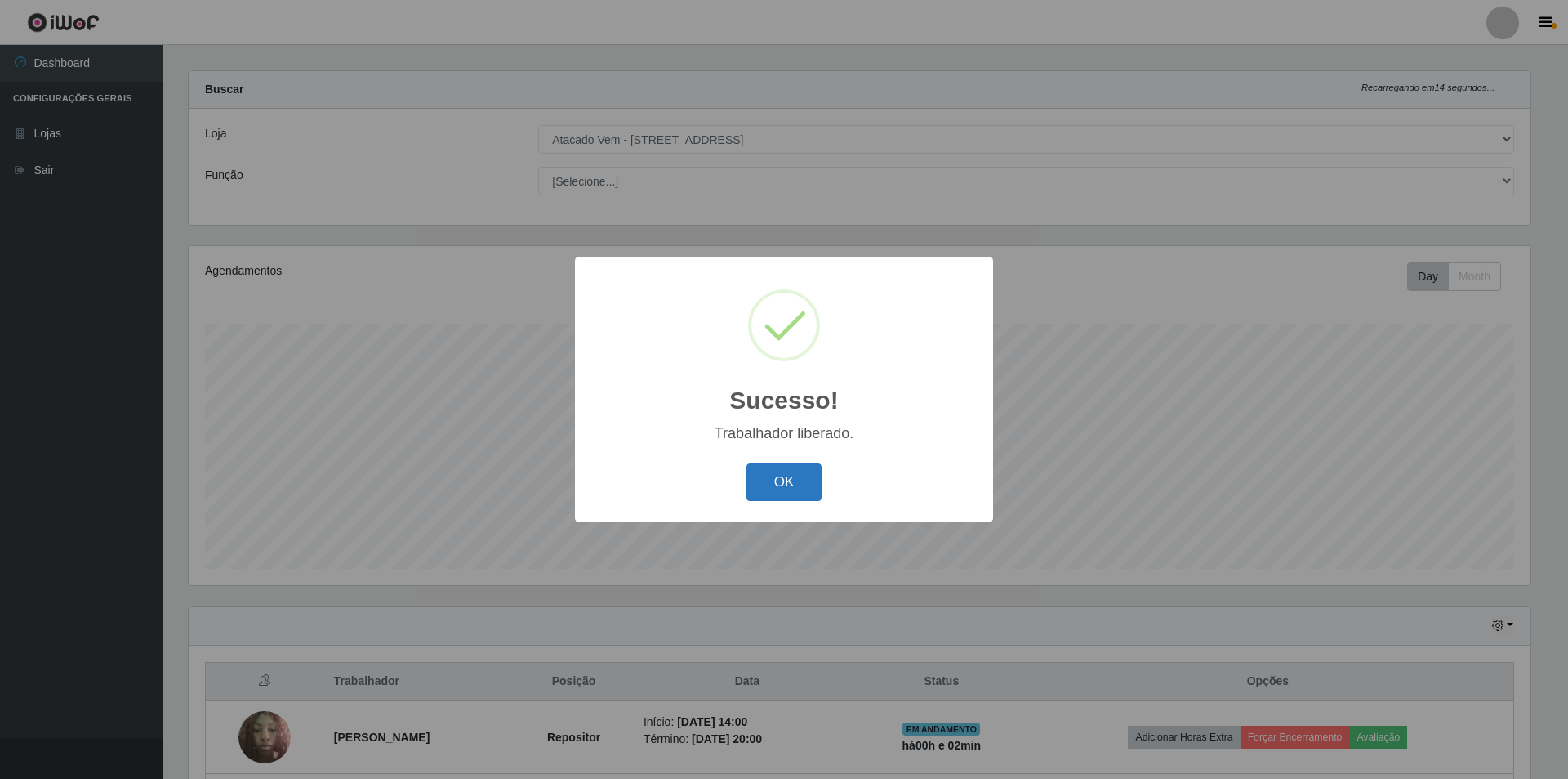
drag, startPoint x: 818, startPoint y: 485, endPoint x: 799, endPoint y: 499, distance: 23.6
click at [818, 487] on button "OK" at bounding box center [785, 482] width 76 height 39
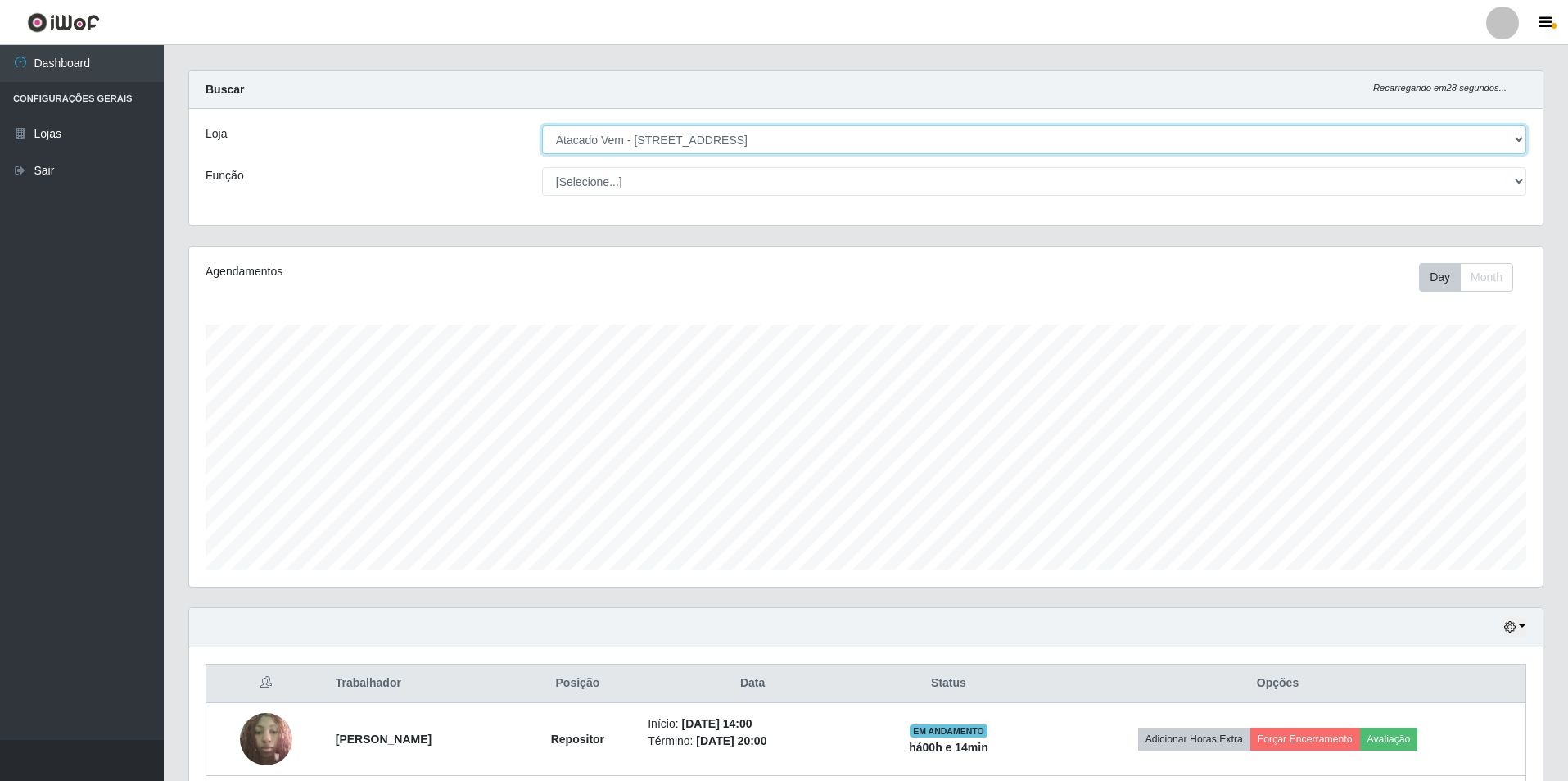
click at [712, 127] on select "[Selecione...] Atacado Vem - [STREET_ADDRESS]" at bounding box center [1034, 139] width 984 height 28
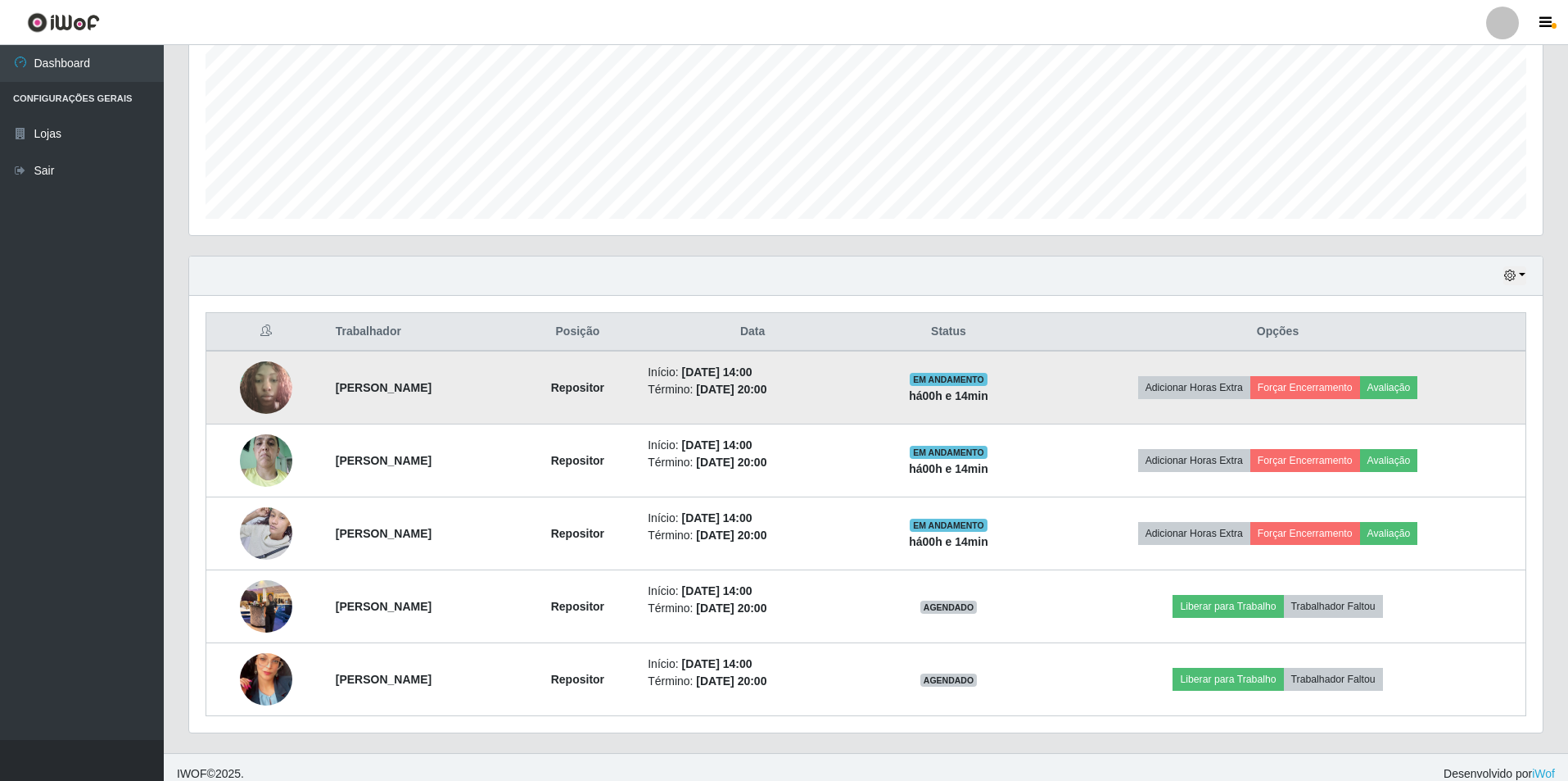
scroll to position [380, 0]
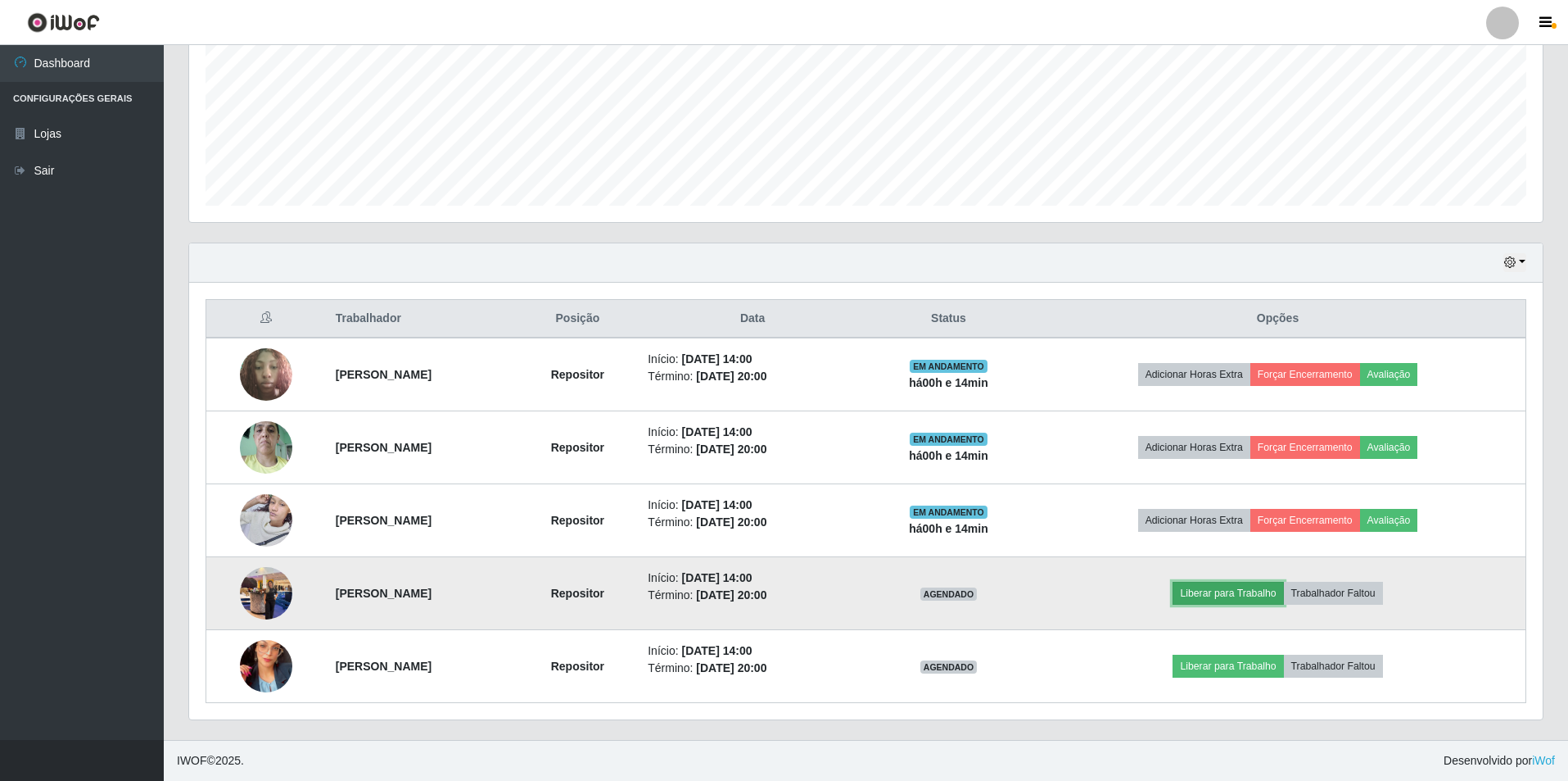
click at [1260, 594] on button "Liberar para Trabalho" at bounding box center [1228, 593] width 110 height 23
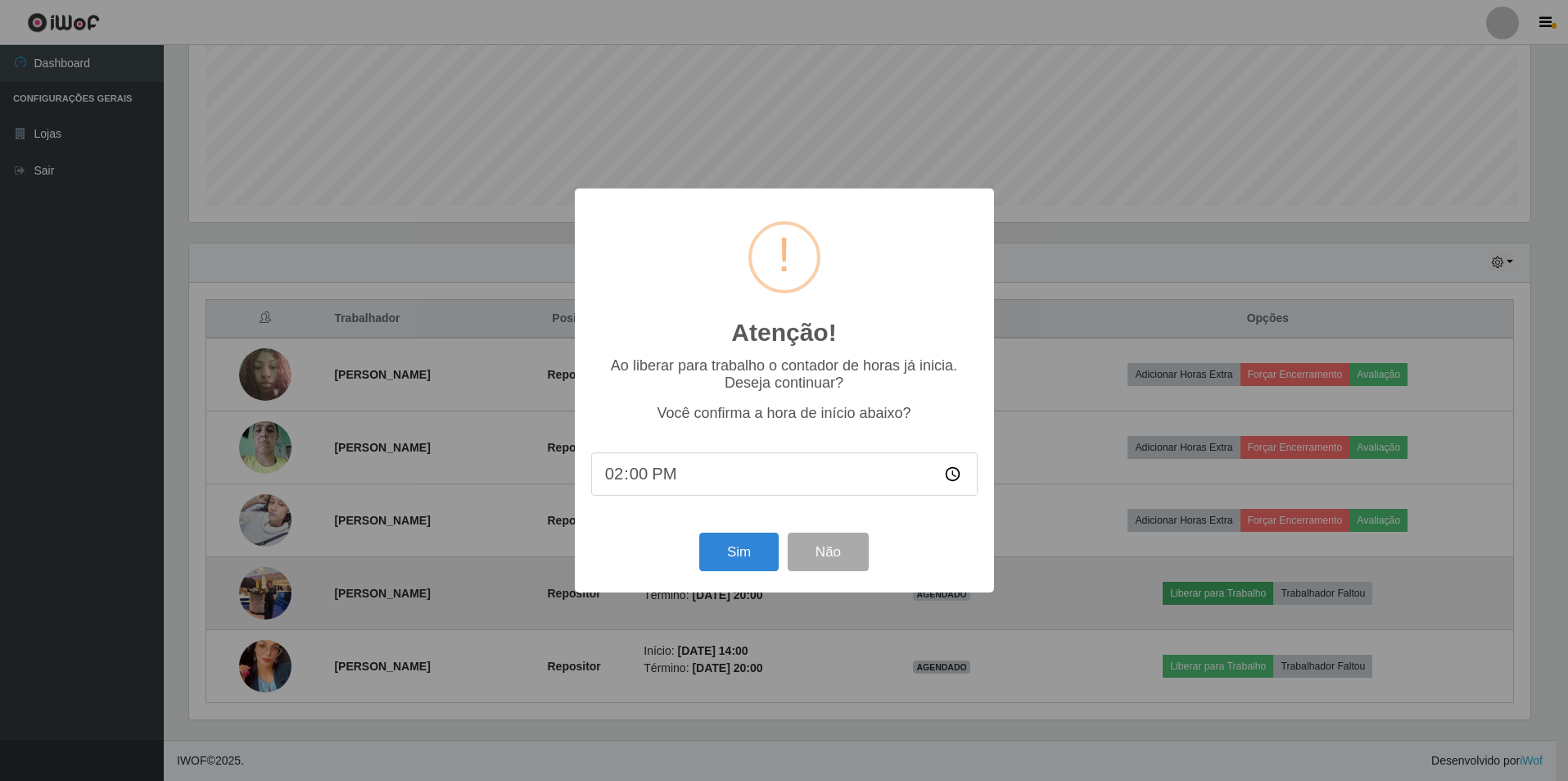
scroll to position [340, 1345]
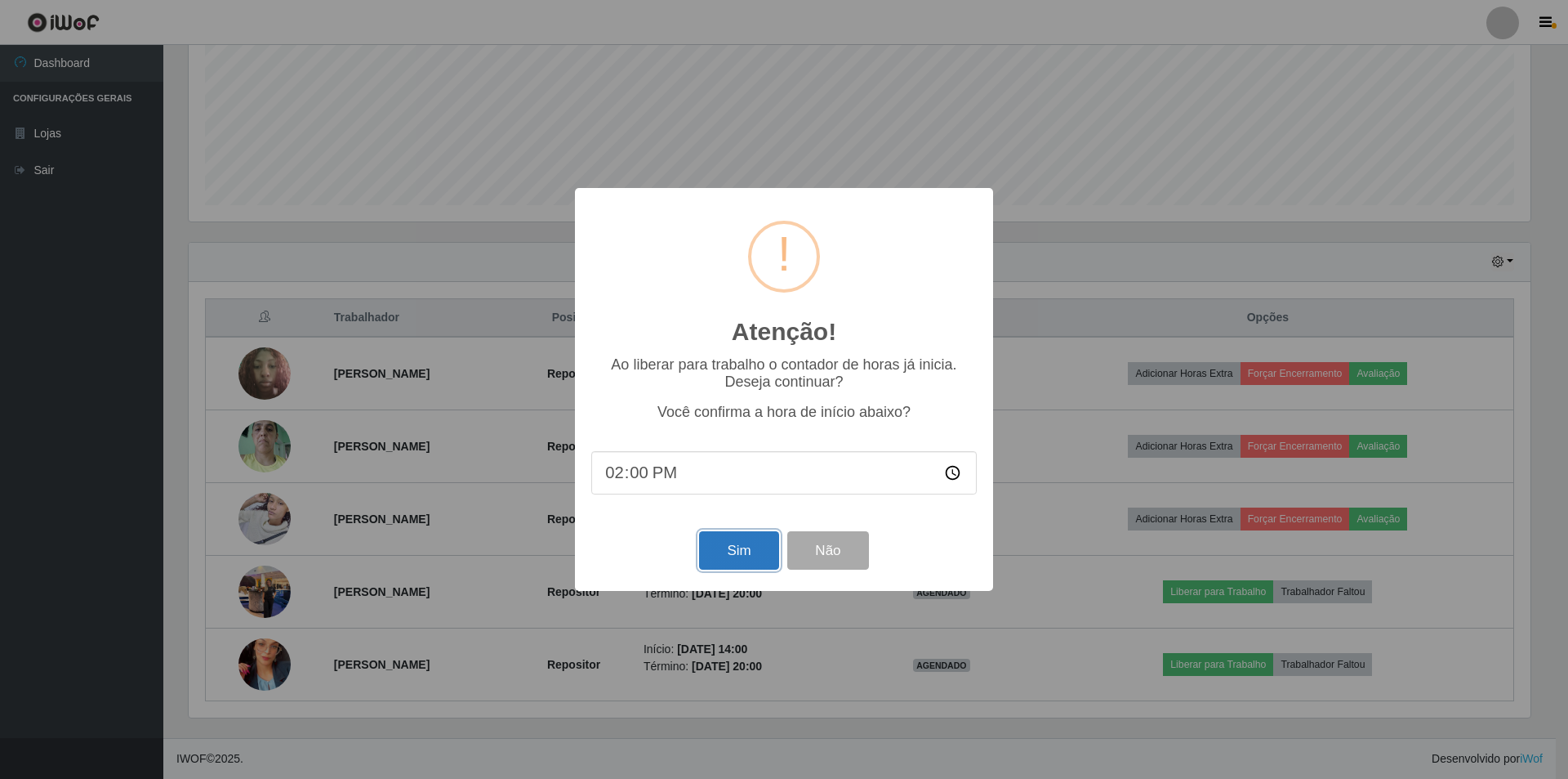
click at [733, 555] on button "Sim" at bounding box center [738, 550] width 79 height 39
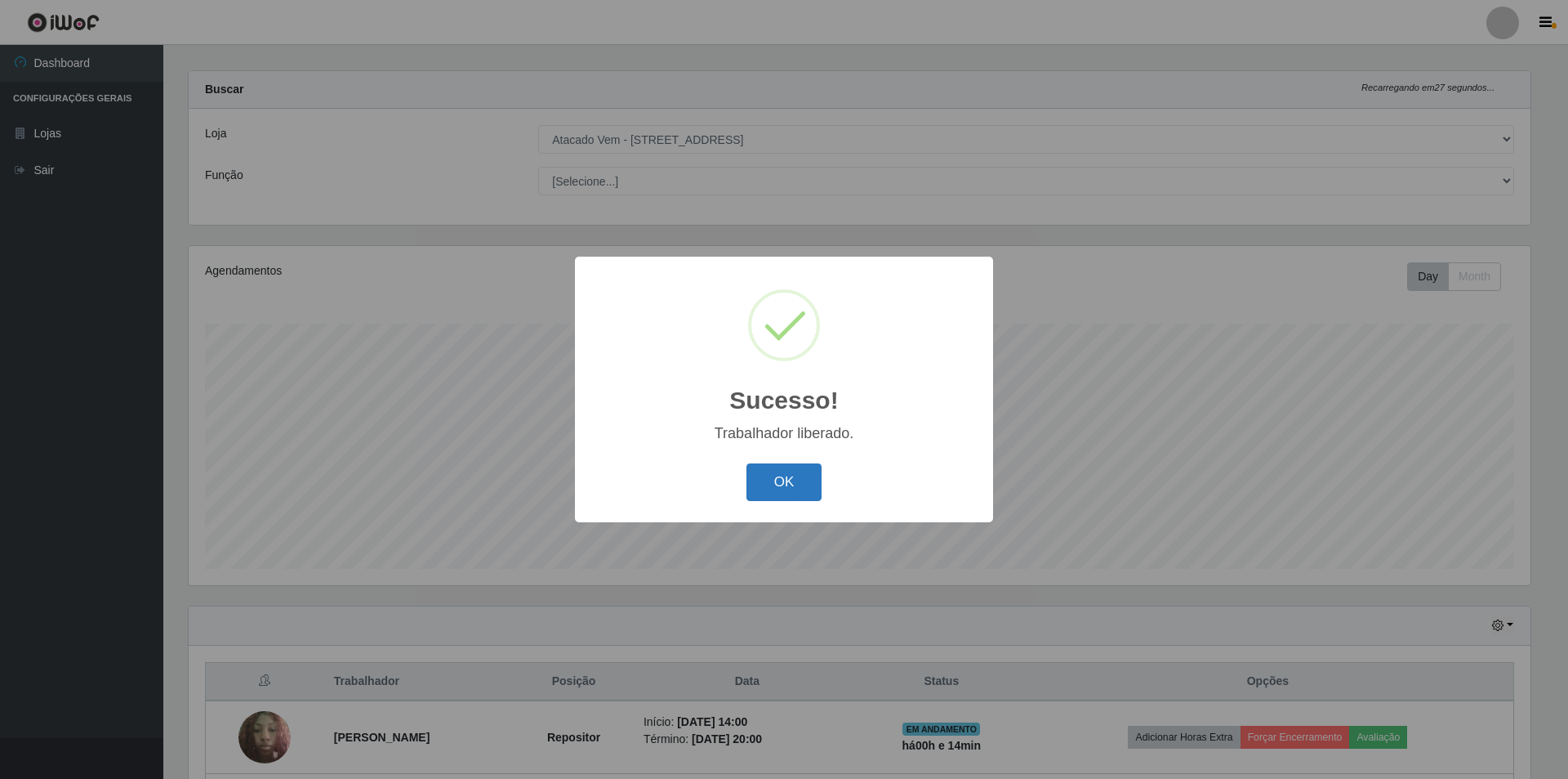
click at [784, 479] on button "OK" at bounding box center [785, 482] width 76 height 39
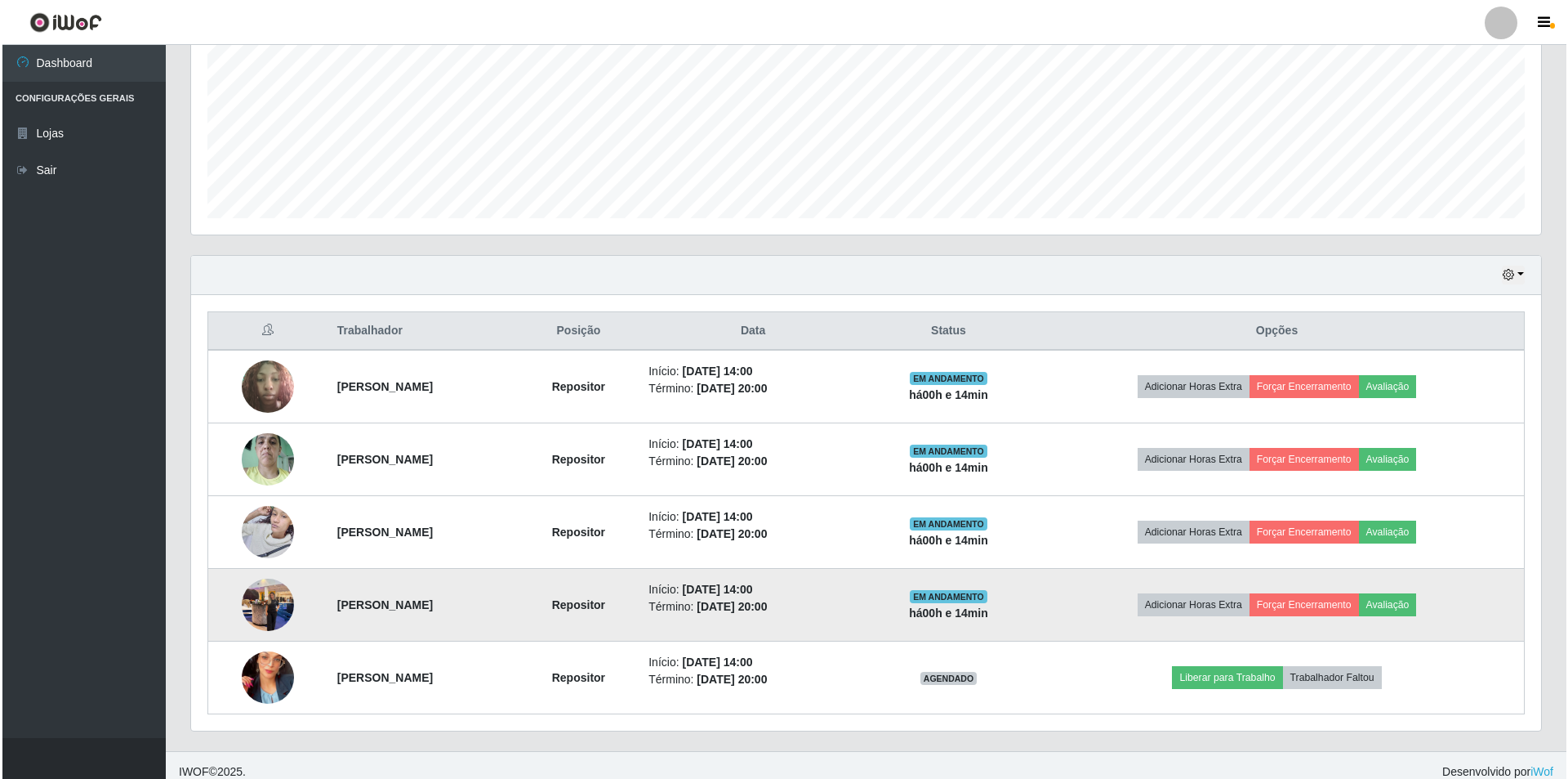
scroll to position [379, 0]
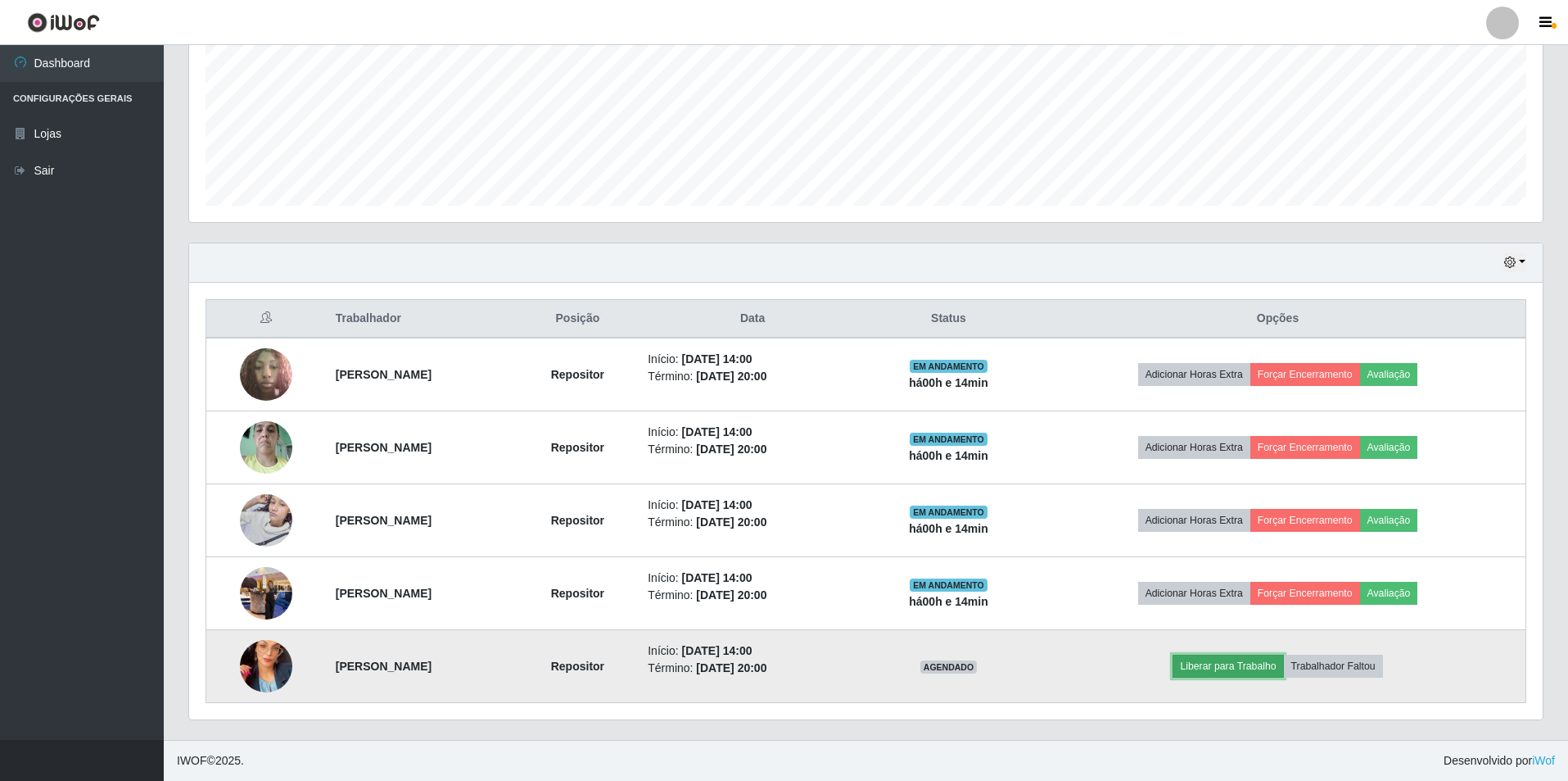
click at [1257, 667] on button "Liberar para Trabalho" at bounding box center [1228, 665] width 110 height 23
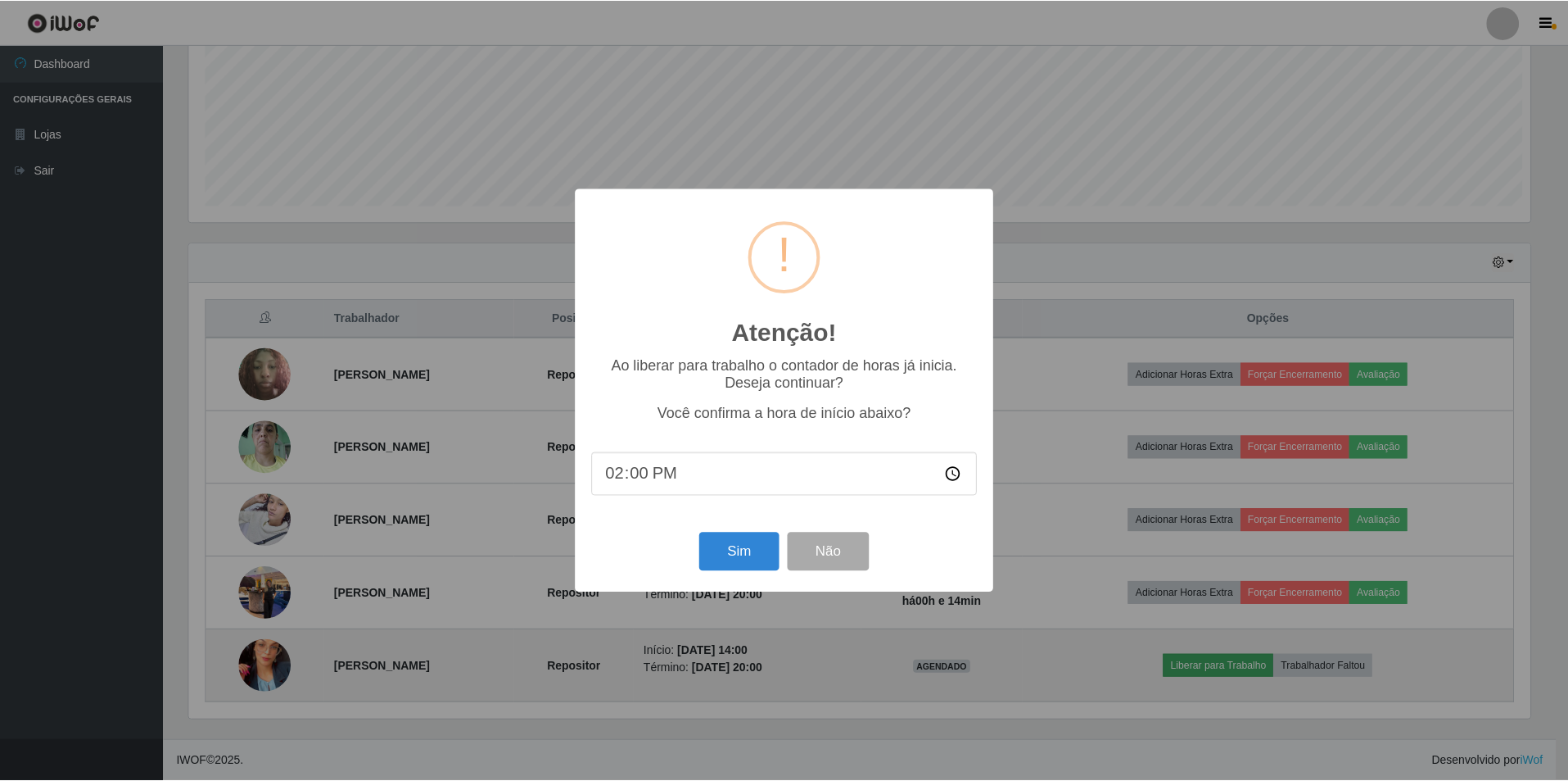
scroll to position [340, 1345]
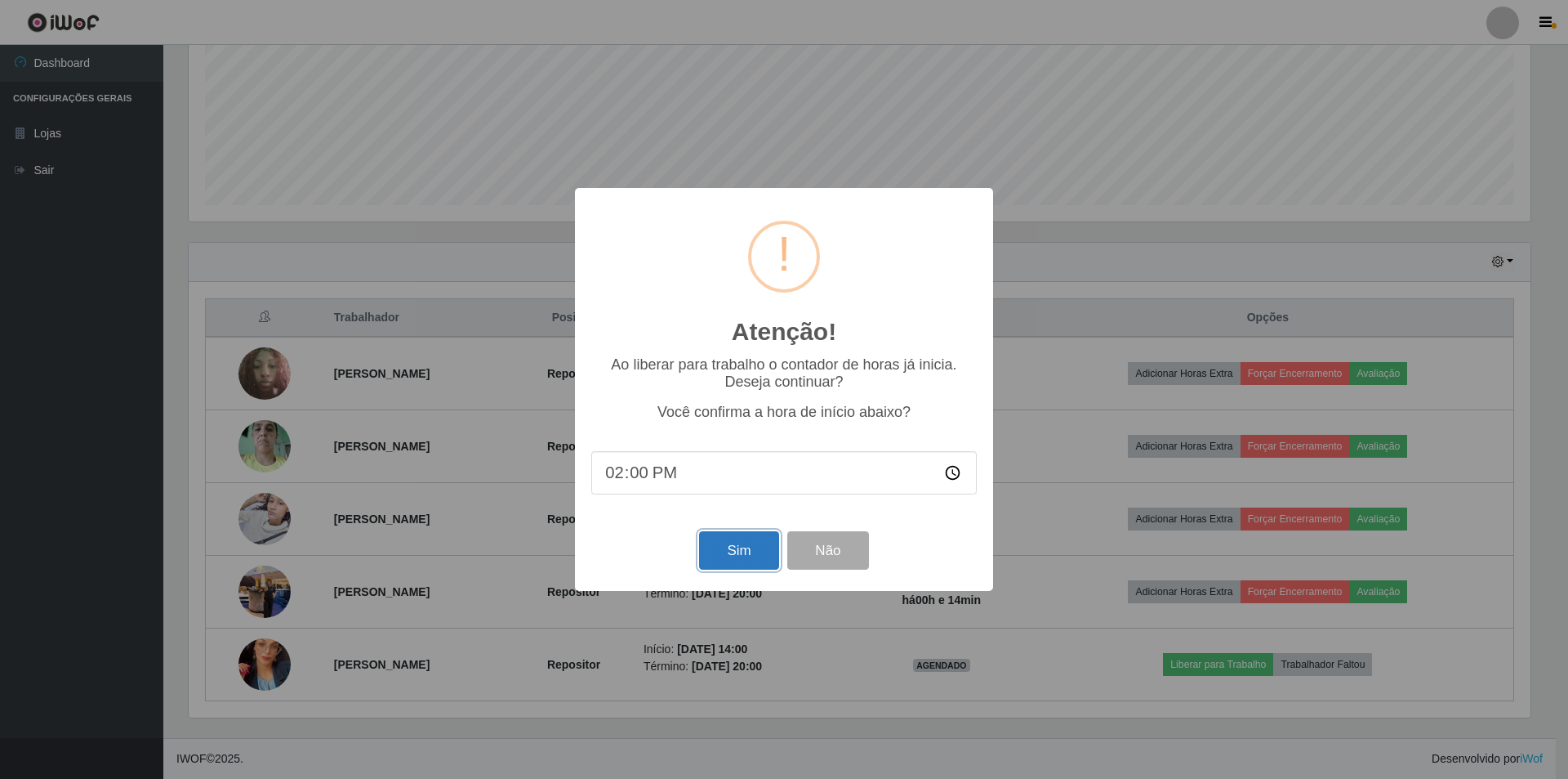
click at [738, 539] on button "Sim" at bounding box center [738, 550] width 79 height 39
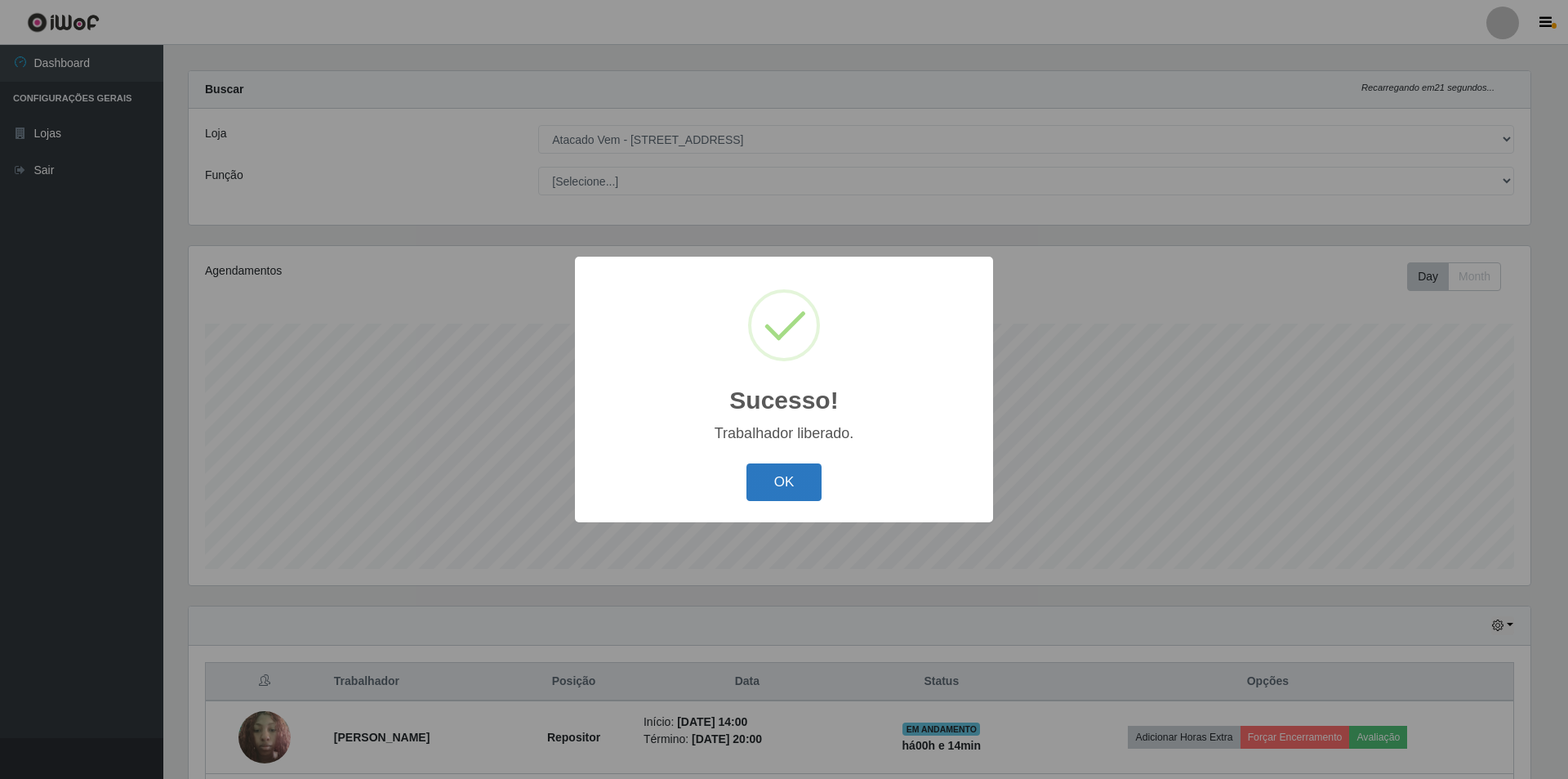
click at [779, 485] on button "OK" at bounding box center [785, 482] width 76 height 39
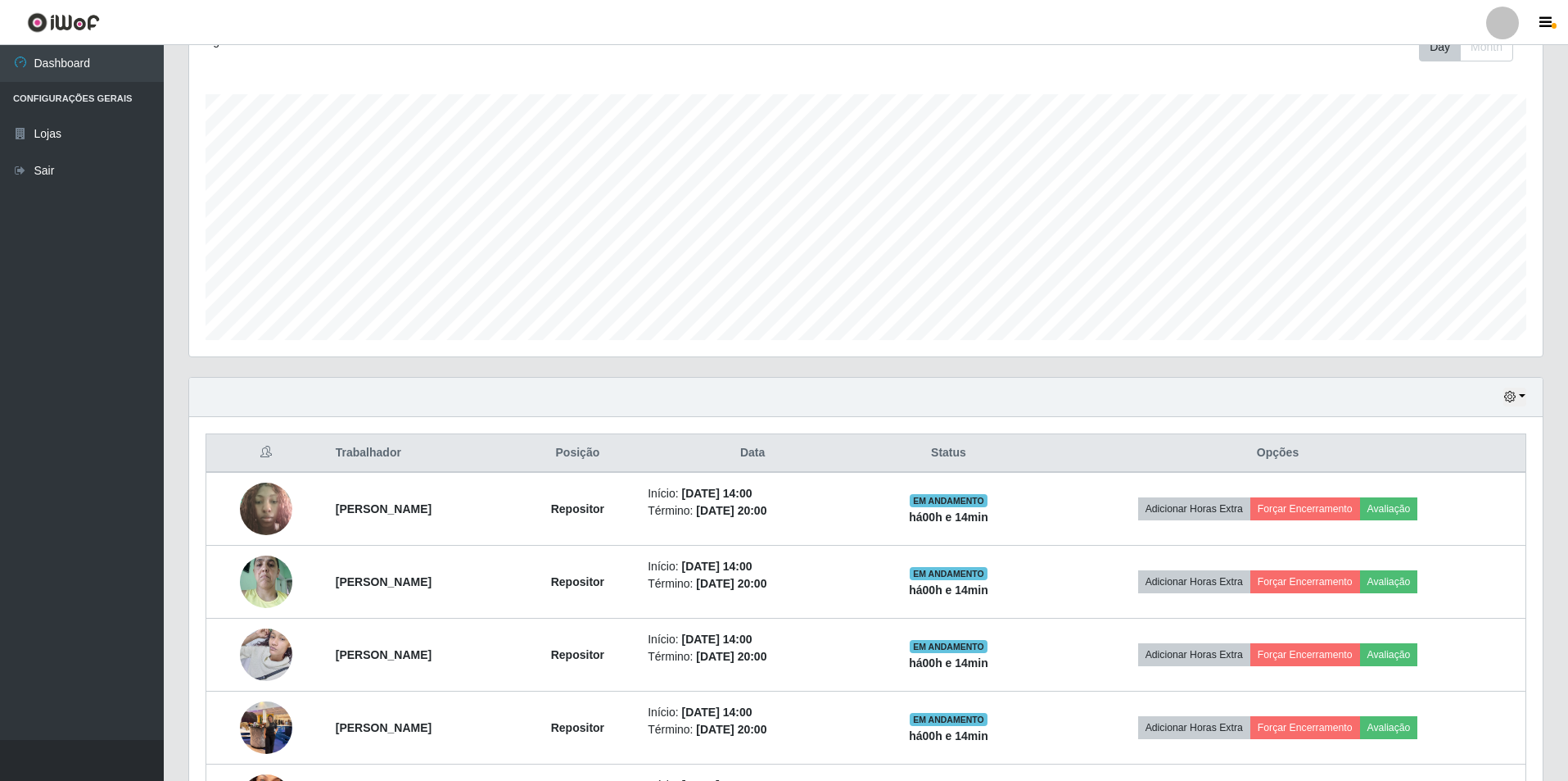
scroll to position [216, 0]
